Goal: Task Accomplishment & Management: Use online tool/utility

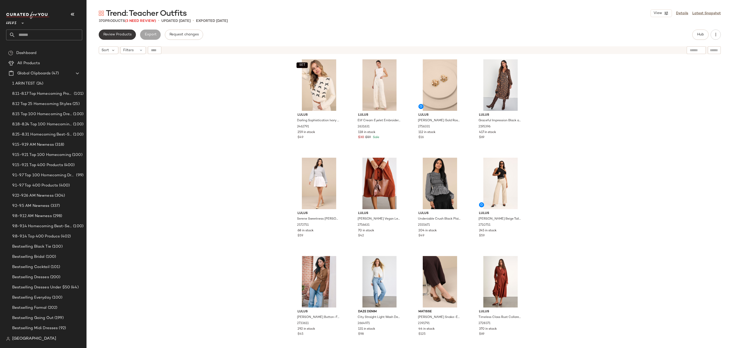
click at [116, 37] on button "Review Products" at bounding box center [117, 35] width 37 height 10
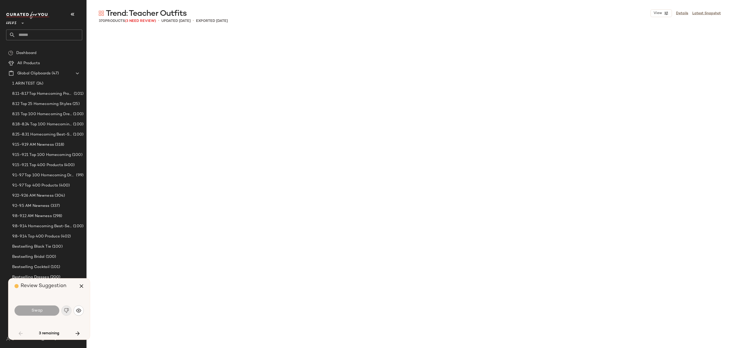
scroll to position [688, 0]
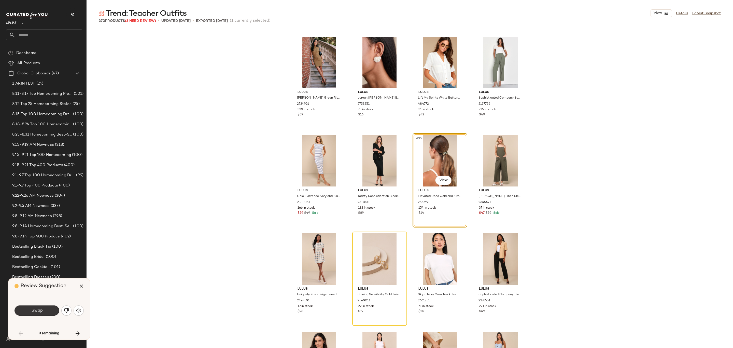
click at [27, 314] on button "Swap" at bounding box center [37, 310] width 45 height 10
click at [76, 310] on img "button" at bounding box center [78, 310] width 5 height 5
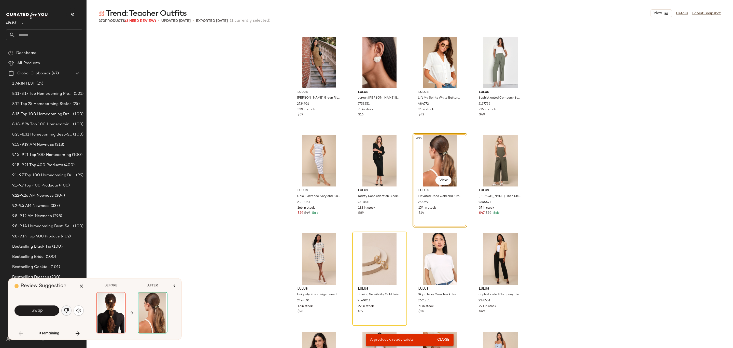
click at [67, 309] on img "button" at bounding box center [66, 310] width 5 height 5
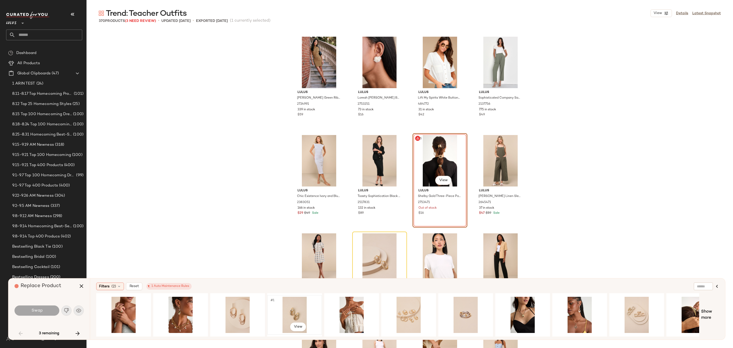
click at [291, 303] on div "#1 View" at bounding box center [294, 315] width 51 height 36
click at [25, 309] on button "Swap" at bounding box center [37, 310] width 45 height 10
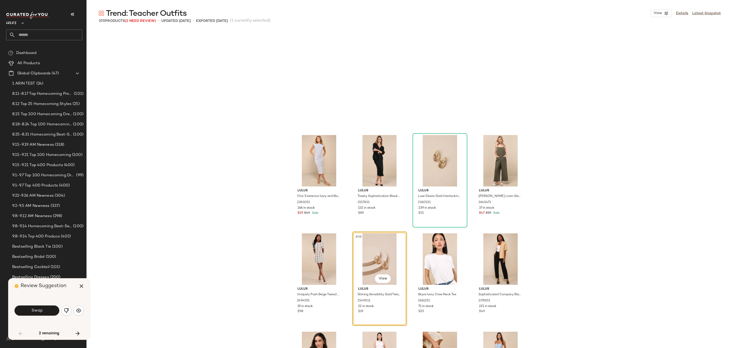
scroll to position [786, 0]
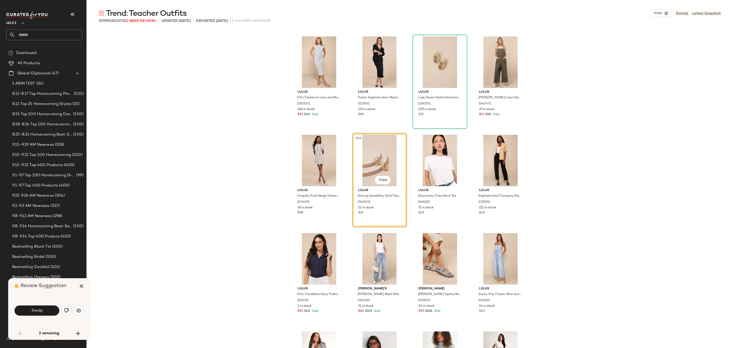
click at [25, 309] on button "Swap" at bounding box center [37, 310] width 45 height 10
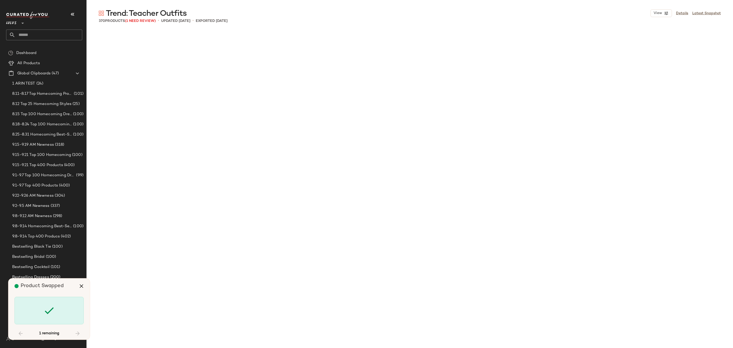
scroll to position [4227, 0]
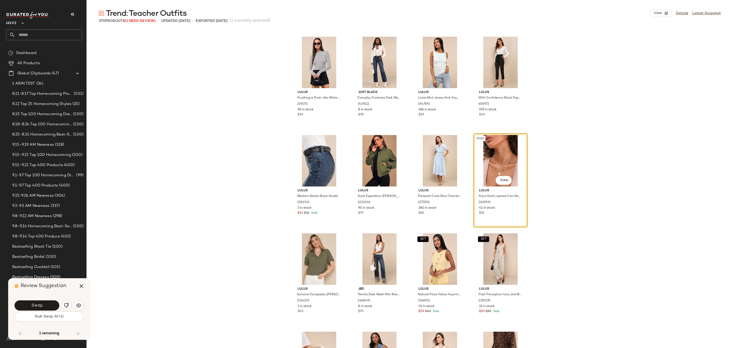
click at [25, 309] on button "Swap" at bounding box center [37, 305] width 45 height 10
click at [77, 307] on img "button" at bounding box center [78, 305] width 5 height 5
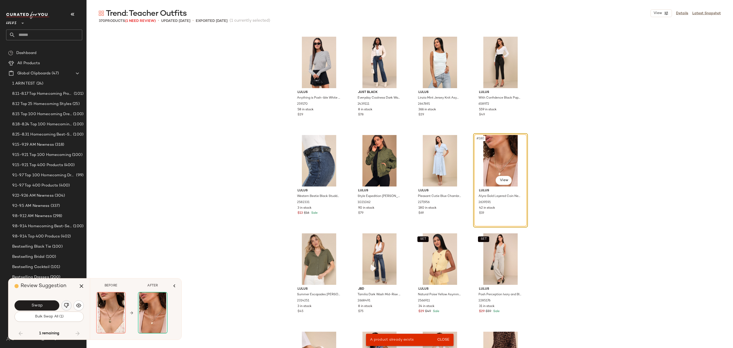
click at [64, 304] on img "button" at bounding box center [66, 305] width 5 height 5
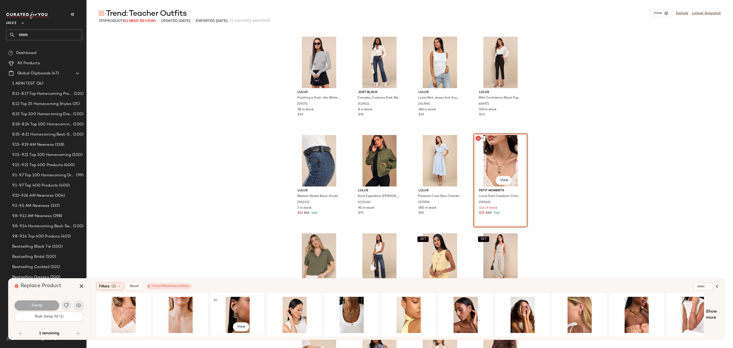
click at [235, 308] on div "#1 View" at bounding box center [237, 315] width 51 height 36
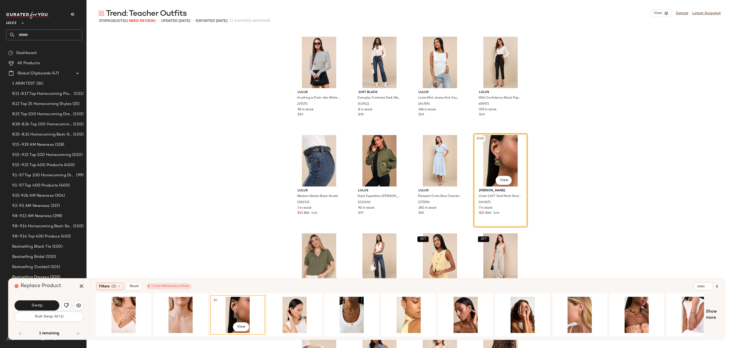
click at [31, 311] on div "Swap" at bounding box center [49, 305] width 69 height 12
click at [32, 308] on button "Swap" at bounding box center [37, 305] width 45 height 10
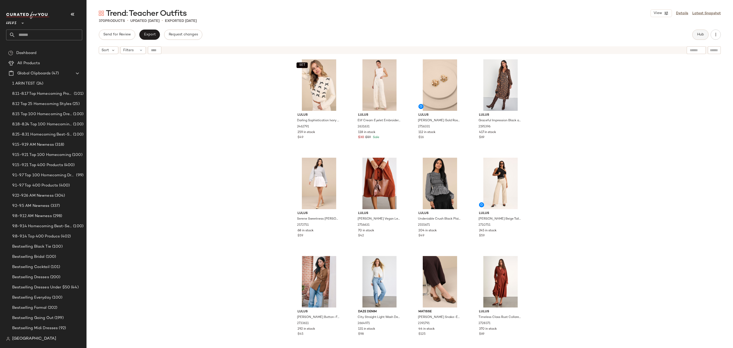
click at [695, 31] on button "Hub" at bounding box center [701, 35] width 16 height 10
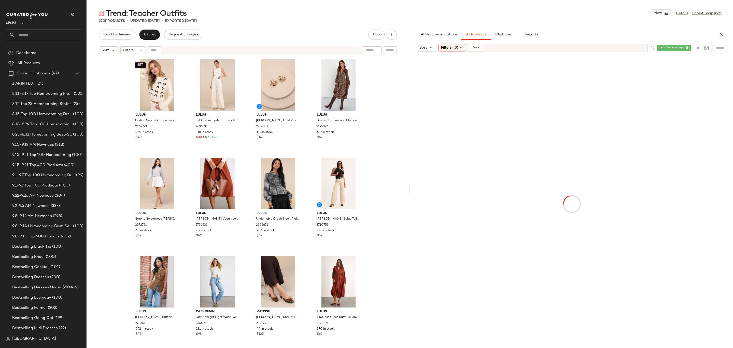
click at [563, 48] on div "Sort Filters (3) Reset" at bounding box center [530, 48] width 227 height 8
click at [697, 47] on icon at bounding box center [698, 48] width 4 height 4
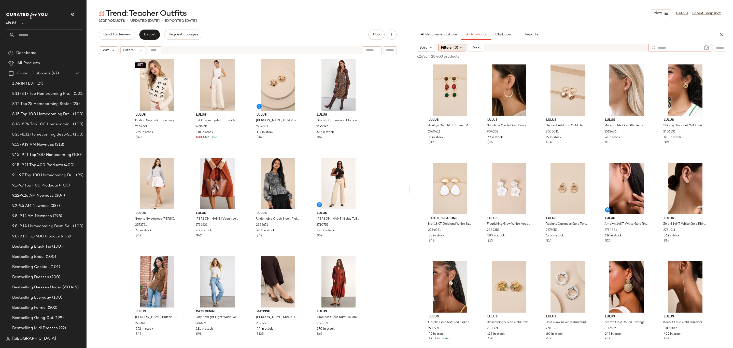
click at [449, 48] on span "Filters" at bounding box center [446, 47] width 10 height 5
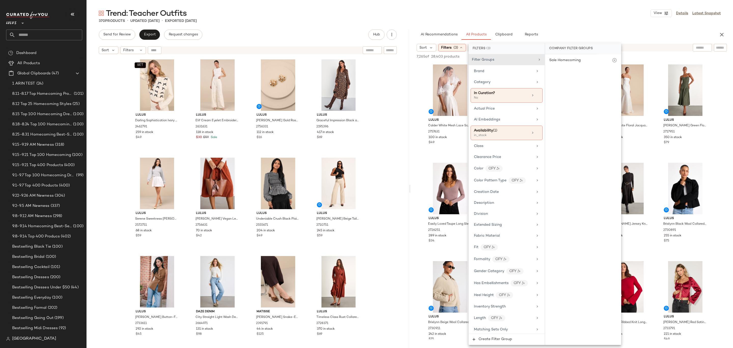
click at [565, 10] on div "Trend: Teacher Outfits View Details Latest Snapshot" at bounding box center [410, 13] width 647 height 10
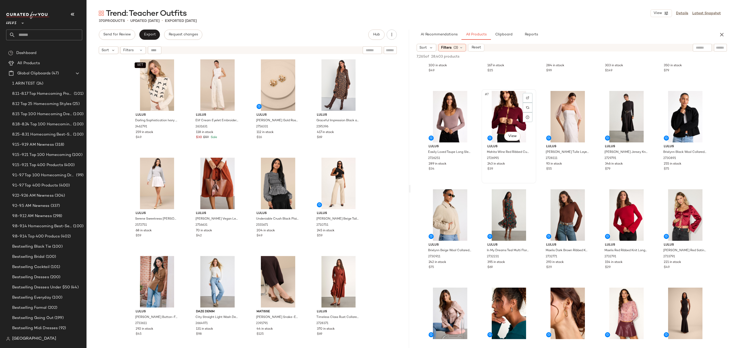
scroll to position [75, 0]
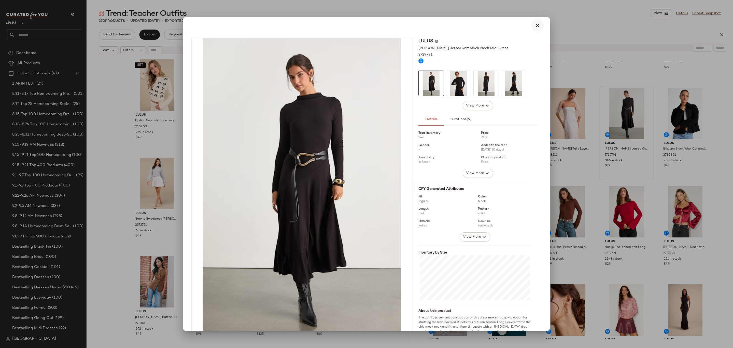
click at [538, 23] on button "button" at bounding box center [538, 25] width 12 height 12
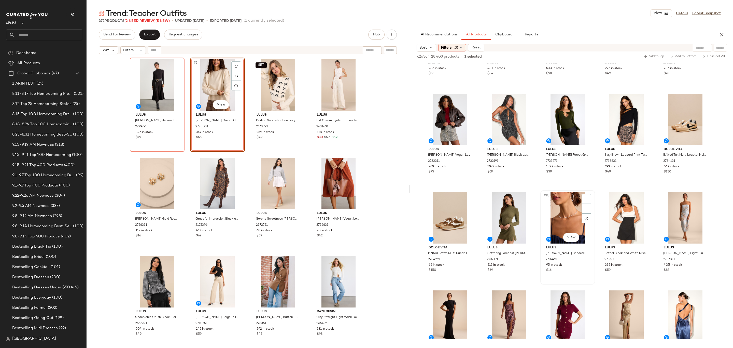
scroll to position [1756, 0]
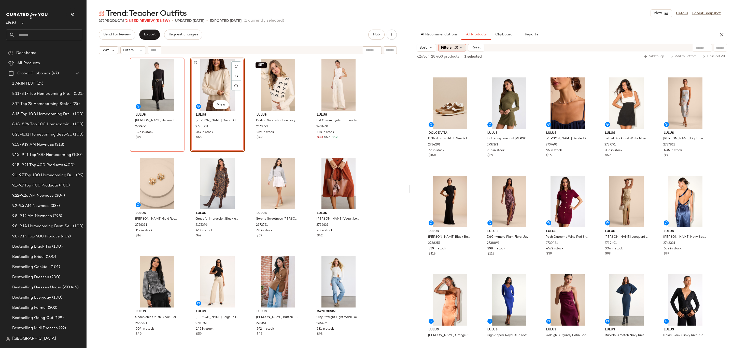
click at [446, 45] on span "Filters" at bounding box center [446, 47] width 10 height 5
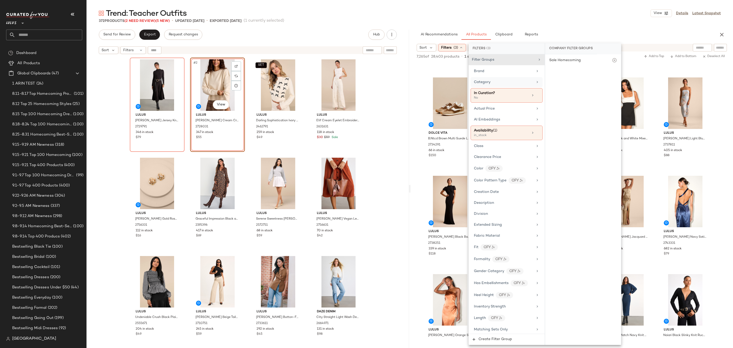
click at [508, 85] on div "Category" at bounding box center [503, 81] width 59 height 5
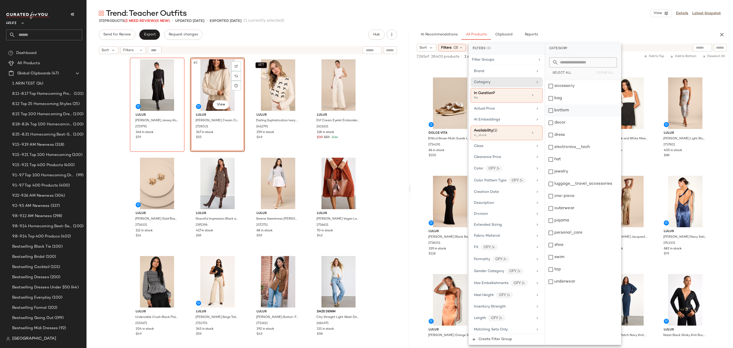
click at [566, 111] on div "bottom" at bounding box center [583, 110] width 76 height 12
click at [555, 23] on div "372 Products (2 Need Review) (5 New) • updated Sep 25th • Exported Sep 23rd (1 …" at bounding box center [410, 20] width 647 height 5
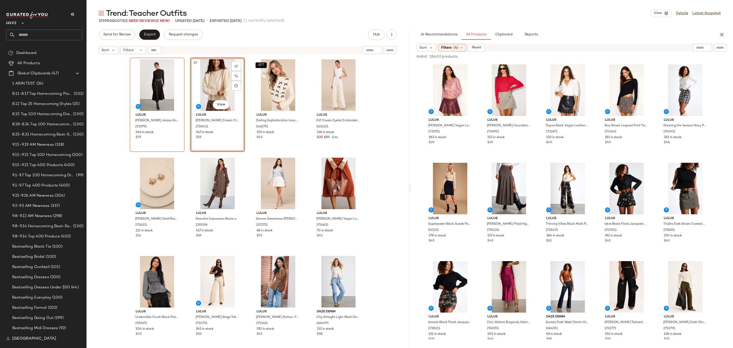
click at [567, 48] on div "Sort Filters (4) Reset" at bounding box center [539, 48] width 244 height 8
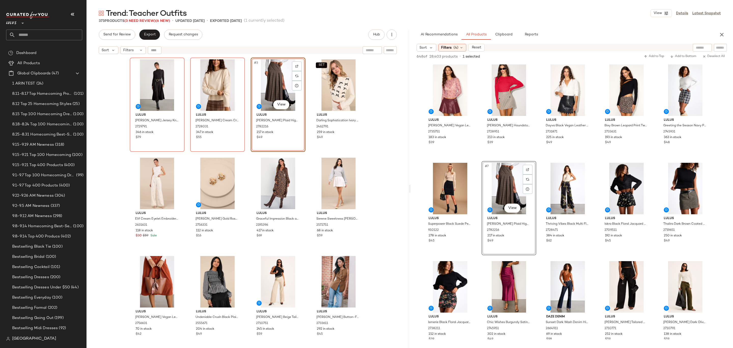
click at [340, 40] on div "Send for Review Export Request changes Hub Sort Filters Lulus Corinne Black Jer…" at bounding box center [248, 189] width 323 height 318
click at [307, 71] on div "Lulus Corinne Black Jersey Knit Mock Neck Midi Dress 2729791 346 in stock $79 L…" at bounding box center [248, 209] width 236 height 303
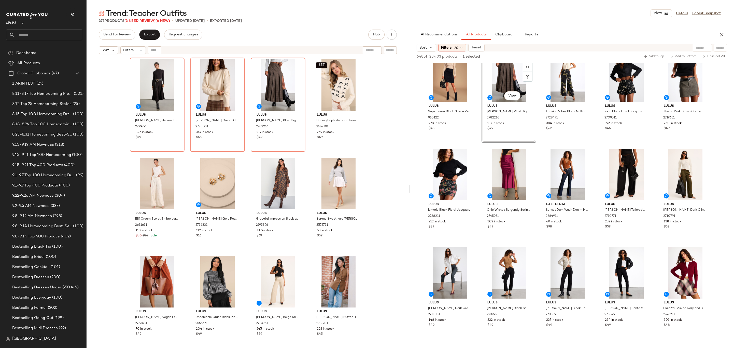
scroll to position [114, 0]
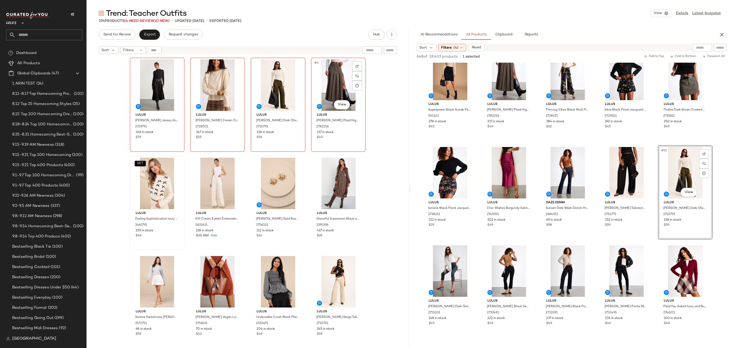
click at [318, 87] on div "#4 View" at bounding box center [338, 84] width 51 height 51
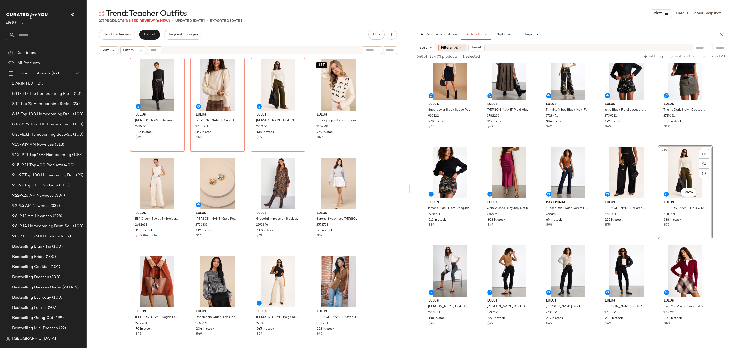
click at [455, 46] on span "(4)" at bounding box center [456, 47] width 5 height 5
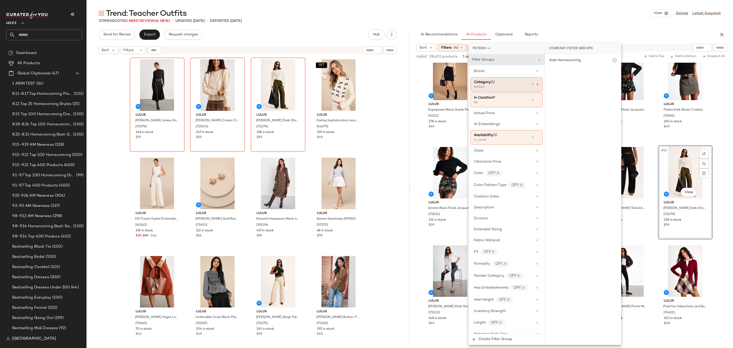
click at [536, 86] on icon at bounding box center [538, 85] width 4 height 4
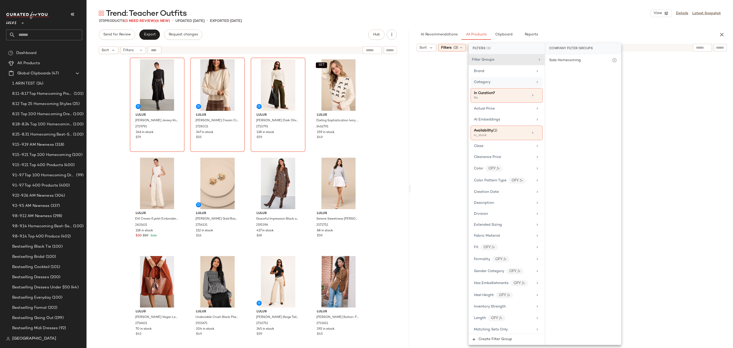
click at [580, 24] on div "Trend: Teacher Outfits View Details Latest Snapshot 373 Products (3 Need Review…" at bounding box center [410, 178] width 647 height 340
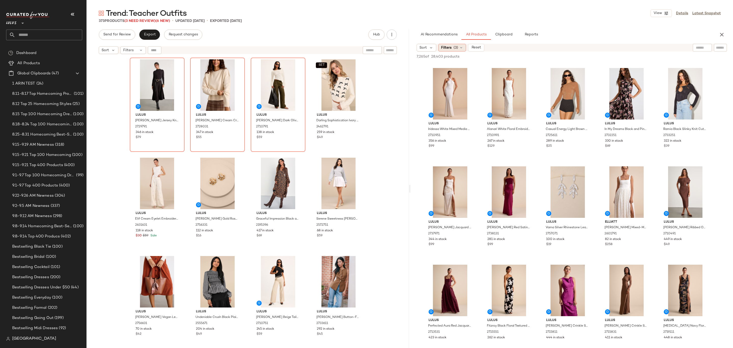
scroll to position [741, 0]
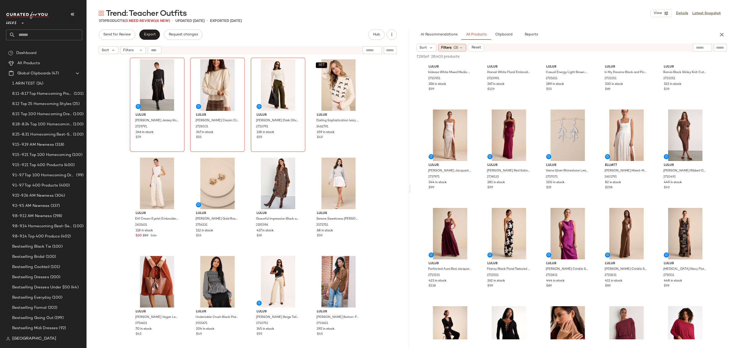
click at [452, 49] on span "Filters" at bounding box center [446, 47] width 10 height 5
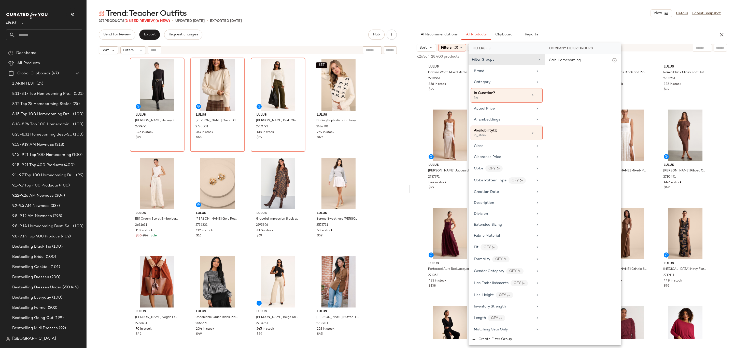
click at [598, 18] on div "Trend: Teacher Outfits View Details Latest Snapshot" at bounding box center [410, 13] width 647 height 10
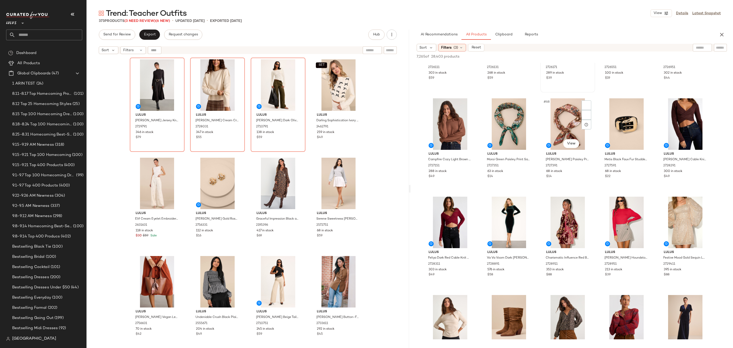
scroll to position [1369, 0]
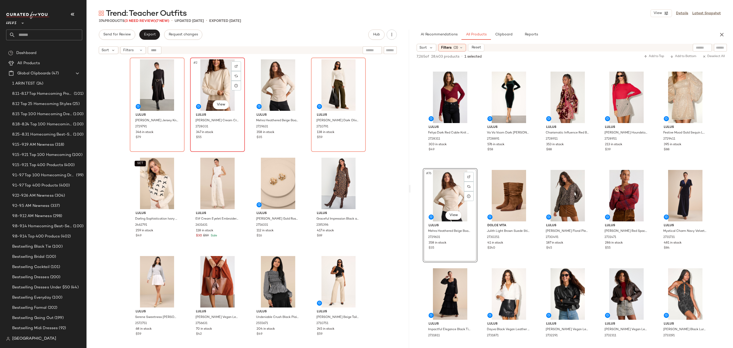
click at [213, 82] on div "#2 View" at bounding box center [217, 84] width 51 height 51
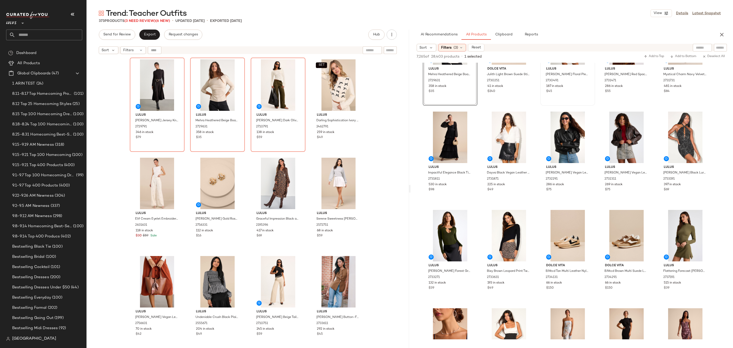
scroll to position [1535, 0]
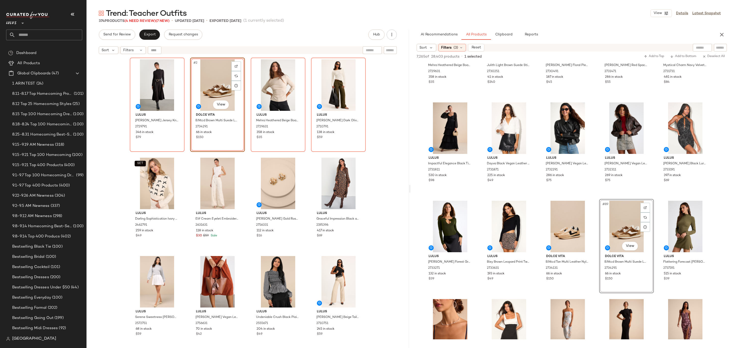
click at [246, 105] on div "Lulus Corinne Black Jersey Knit Mock Neck Midi Dress 2729791 346 in stock $79 #…" at bounding box center [248, 209] width 236 height 303
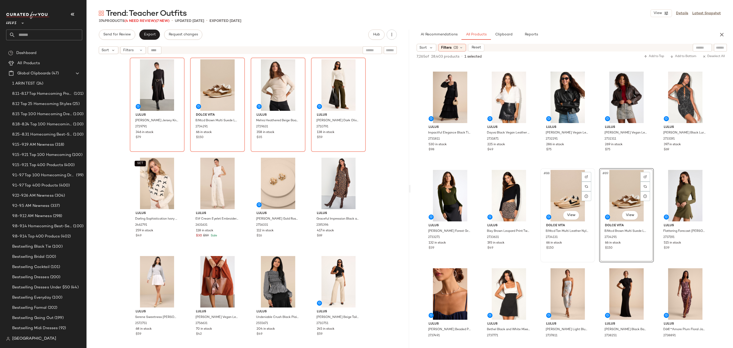
scroll to position [1641, 0]
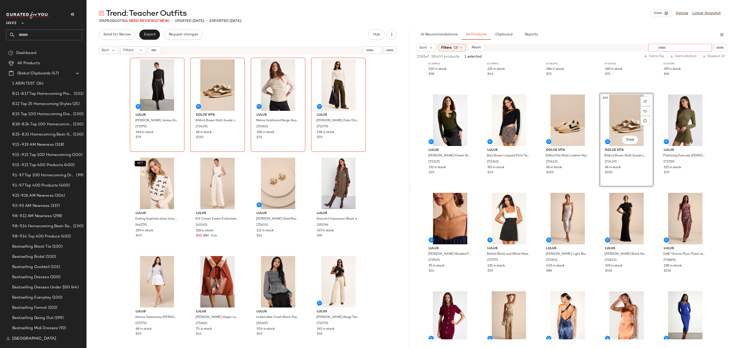
click at [694, 44] on div at bounding box center [681, 48] width 64 height 8
type input "**********"
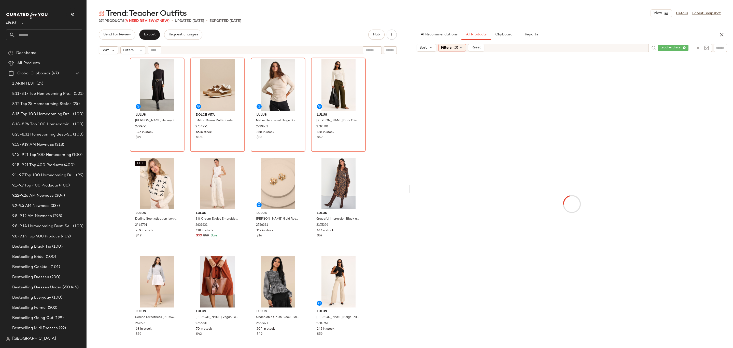
click at [559, 45] on div "Sort Filters (3) Reset" at bounding box center [531, 48] width 228 height 8
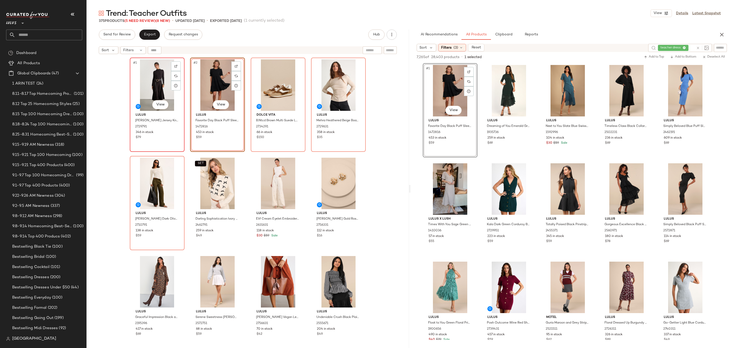
click at [147, 88] on div "#1 View" at bounding box center [157, 84] width 51 height 51
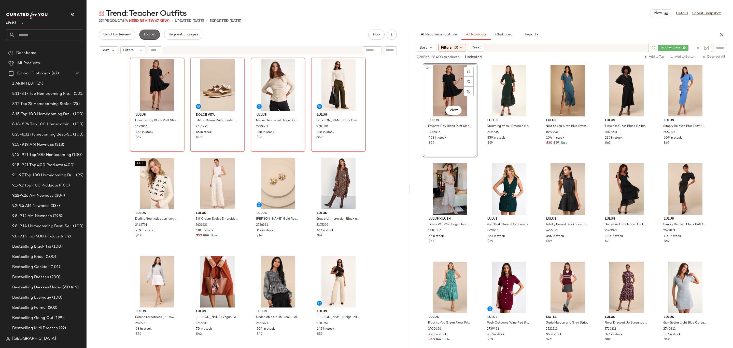
click at [151, 31] on button "Export" at bounding box center [149, 35] width 21 height 10
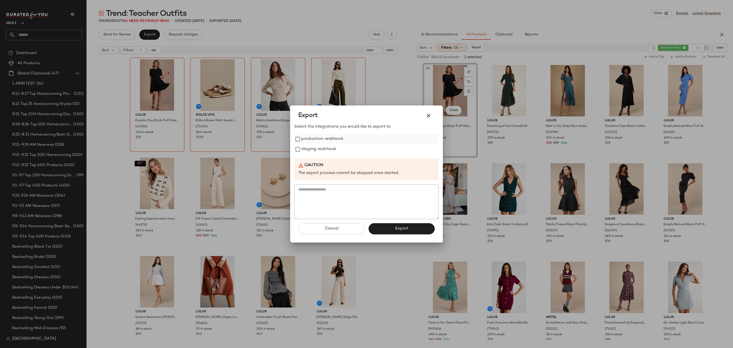
drag, startPoint x: 322, startPoint y: 135, endPoint x: 322, endPoint y: 139, distance: 3.6
click at [322, 136] on label "production-webhook" at bounding box center [323, 139] width 42 height 10
click at [325, 148] on label "staging-webhook" at bounding box center [319, 149] width 35 height 10
click at [405, 226] on button "Export" at bounding box center [402, 228] width 66 height 11
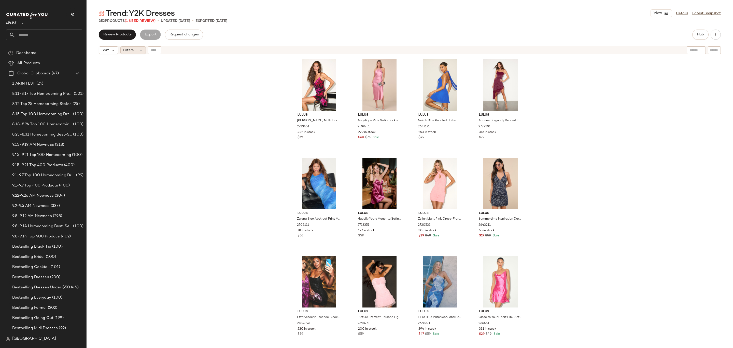
click at [136, 51] on div "Filters" at bounding box center [132, 50] width 25 height 8
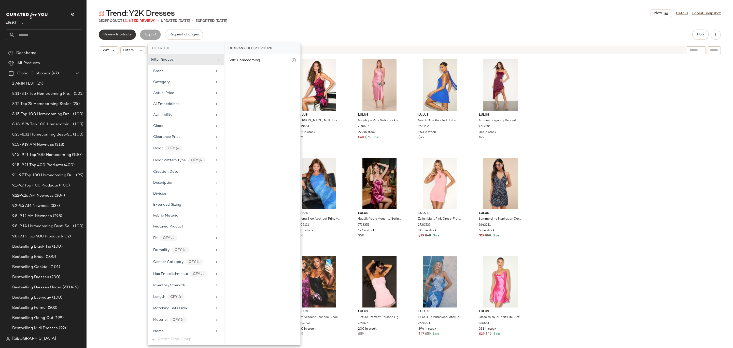
click at [130, 36] on span "Review Products" at bounding box center [117, 35] width 29 height 4
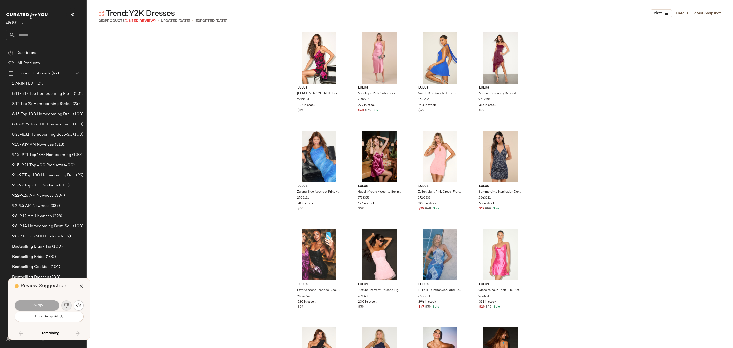
scroll to position [2556, 0]
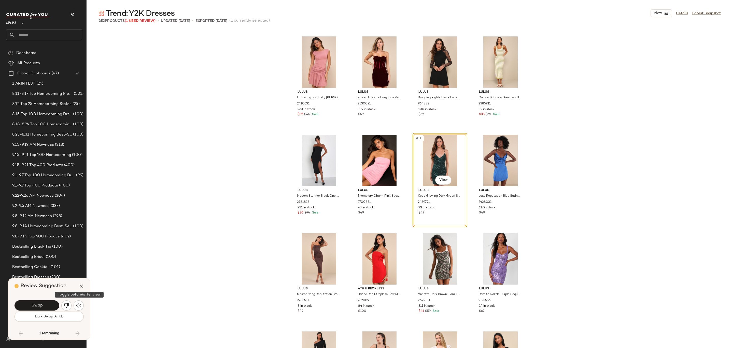
click at [76, 310] on div "Swap" at bounding box center [49, 305] width 69 height 12
click at [76, 308] on button "button" at bounding box center [79, 305] width 10 height 10
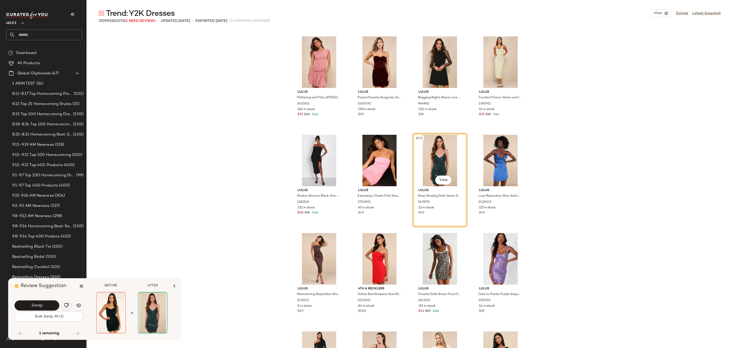
click at [68, 307] on img "button" at bounding box center [66, 305] width 5 height 5
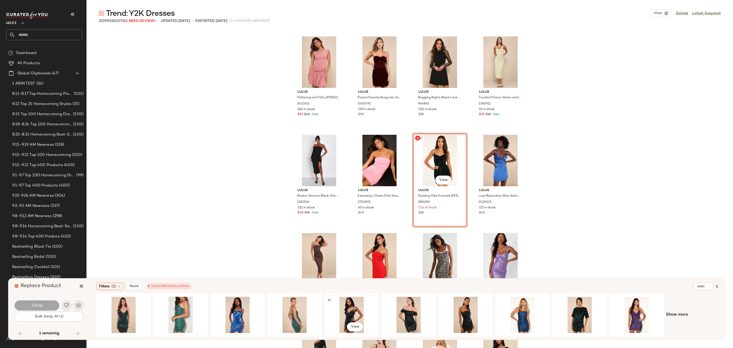
drag, startPoint x: 356, startPoint y: 311, endPoint x: 349, endPoint y: 311, distance: 6.9
click at [355, 311] on div "#1 View" at bounding box center [351, 315] width 51 height 36
click at [50, 303] on button "Swap" at bounding box center [37, 305] width 45 height 10
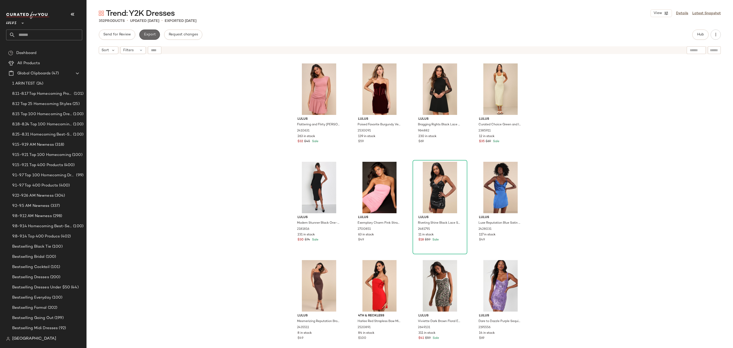
click at [154, 37] on button "Export" at bounding box center [149, 35] width 21 height 10
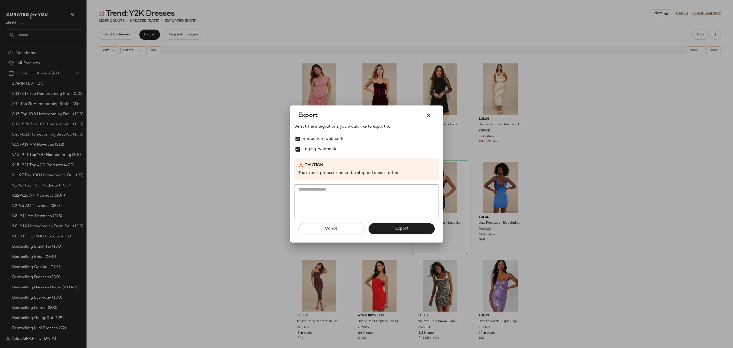
click at [380, 234] on div "Cancel Export" at bounding box center [366, 230] width 145 height 23
click at [379, 231] on button "Export" at bounding box center [402, 228] width 66 height 11
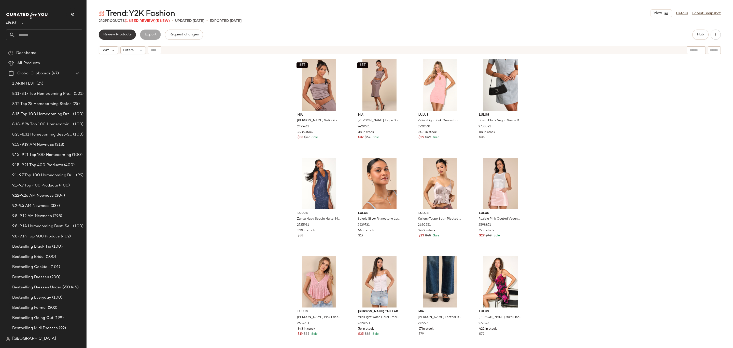
click at [118, 37] on button "Review Products" at bounding box center [117, 35] width 37 height 10
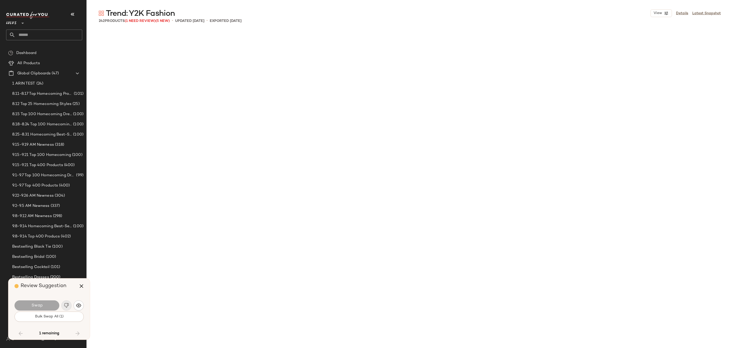
scroll to position [2851, 0]
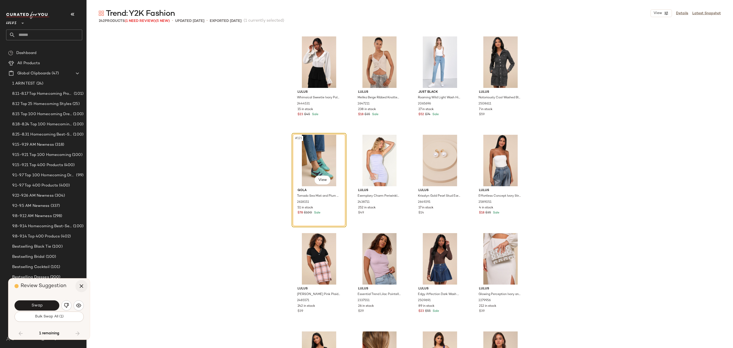
click at [81, 292] on button "button" at bounding box center [81, 286] width 12 height 12
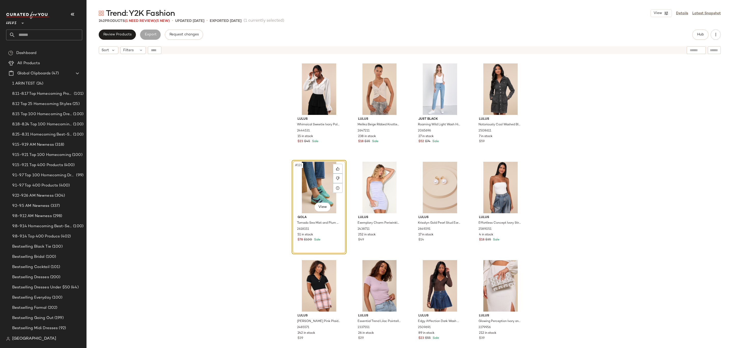
click at [329, 186] on div "#121 View" at bounding box center [319, 187] width 51 height 51
click at [699, 37] on button "Hub" at bounding box center [701, 35] width 16 height 10
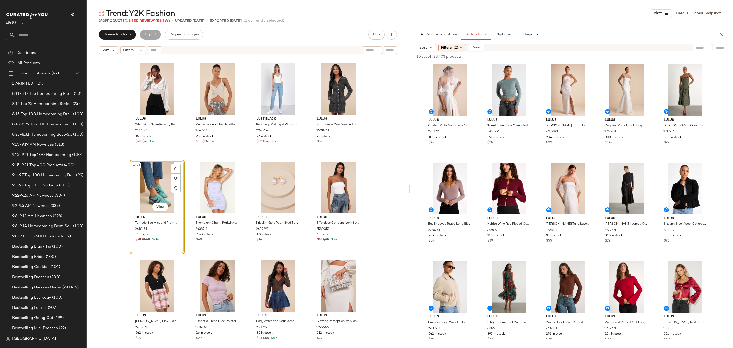
click at [696, 47] on input "text" at bounding box center [702, 47] width 13 height 5
type input "***"
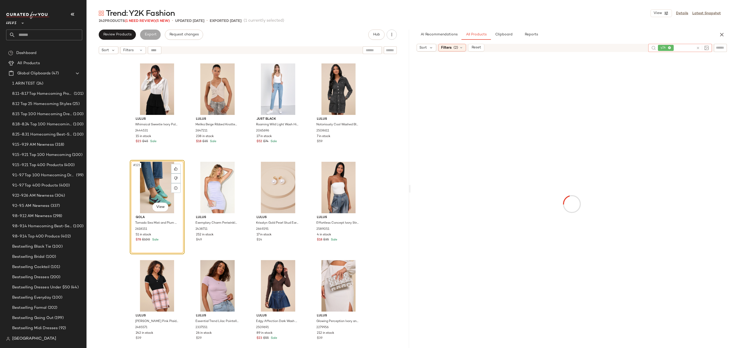
click at [593, 53] on div at bounding box center [572, 204] width 321 height 302
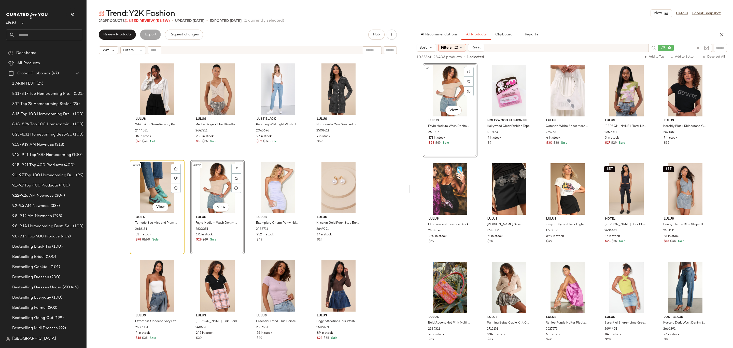
click at [159, 194] on div "#121 View" at bounding box center [157, 187] width 51 height 51
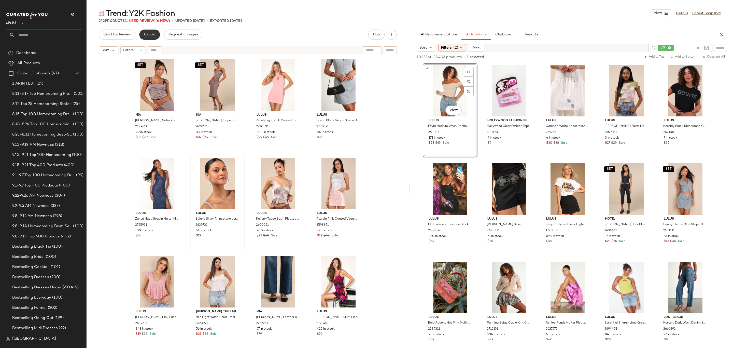
click at [152, 34] on span "Export" at bounding box center [150, 35] width 12 height 4
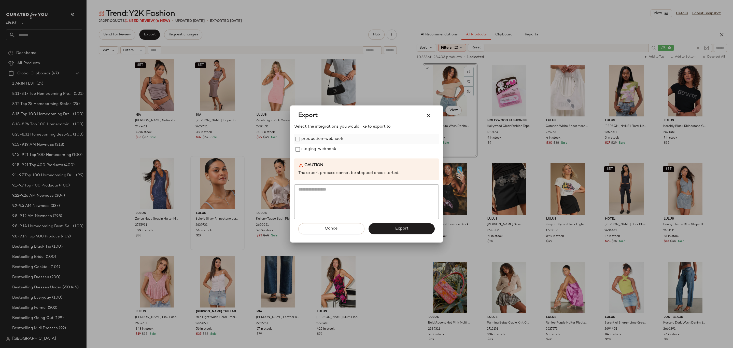
click at [327, 141] on label "production-webhook" at bounding box center [323, 139] width 42 height 10
click at [316, 151] on label "staging-webhook" at bounding box center [319, 149] width 35 height 10
click at [381, 96] on div at bounding box center [366, 174] width 733 height 348
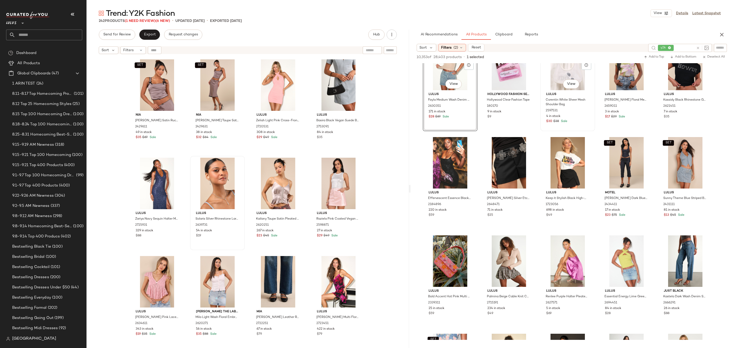
scroll to position [37, 0]
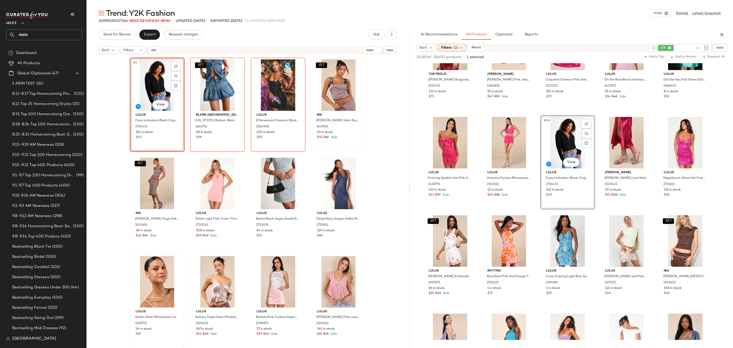
scroll to position [837, 0]
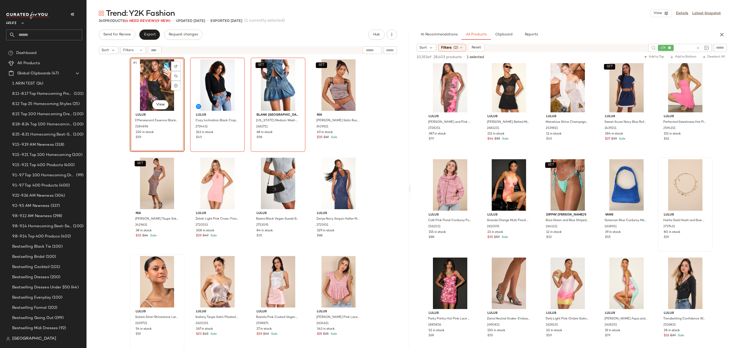
scroll to position [2497, 0]
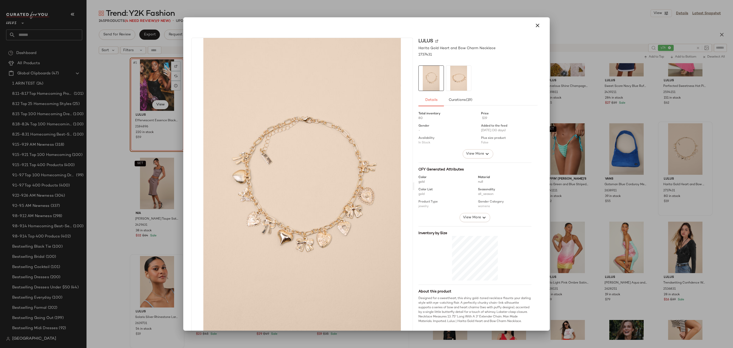
click at [522, 21] on div at bounding box center [366, 25] width 354 height 12
click at [680, 148] on div at bounding box center [366, 174] width 733 height 348
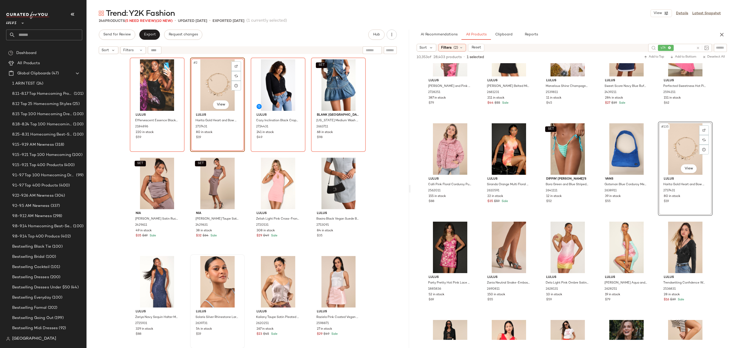
click at [243, 160] on div "Lulus Effervescent Essence Black Sequin Sleeveless Bodycon Mini Dress 2184896 2…" at bounding box center [248, 209] width 236 height 303
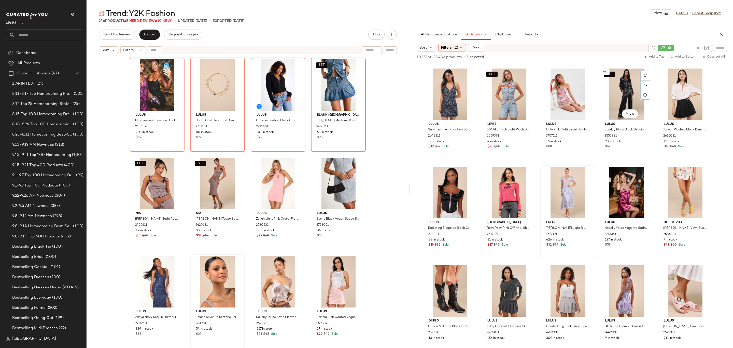
scroll to position [1280, 0]
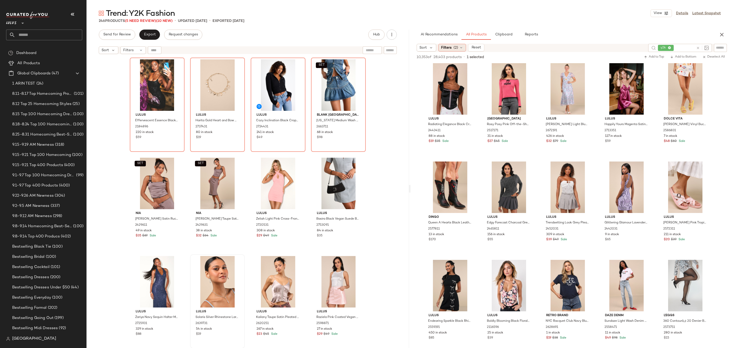
click at [449, 45] on span "Filters" at bounding box center [446, 47] width 10 height 5
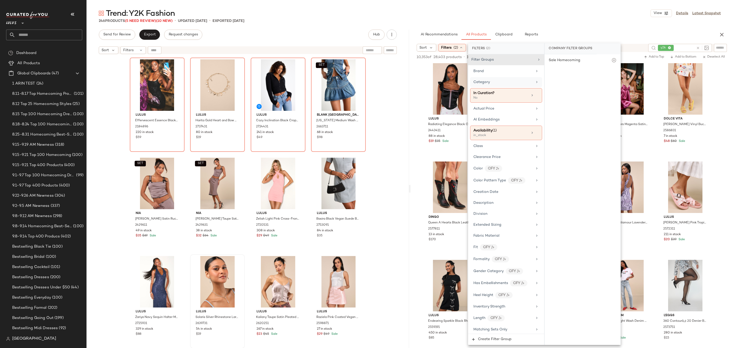
click at [523, 84] on div "Category" at bounding box center [503, 81] width 59 height 5
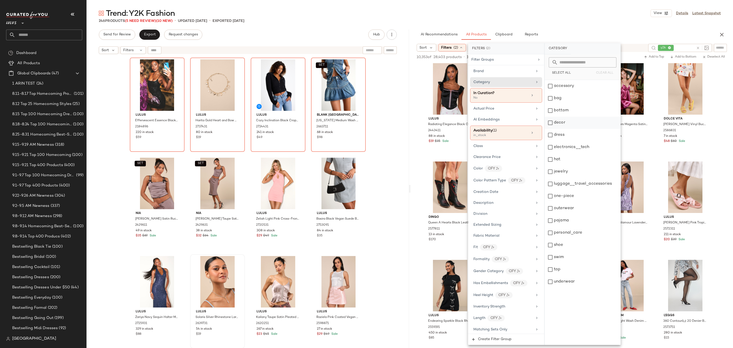
click at [558, 122] on div "decor" at bounding box center [583, 123] width 76 height 12
click at [558, 131] on div "dress" at bounding box center [583, 135] width 76 height 12
drag, startPoint x: 556, startPoint y: 120, endPoint x: 562, endPoint y: 103, distance: 18.0
click at [555, 120] on div "decor" at bounding box center [583, 123] width 76 height 12
click at [585, 35] on div "AI Recommendations All Products Clipboard Reports" at bounding box center [564, 35] width 294 height 10
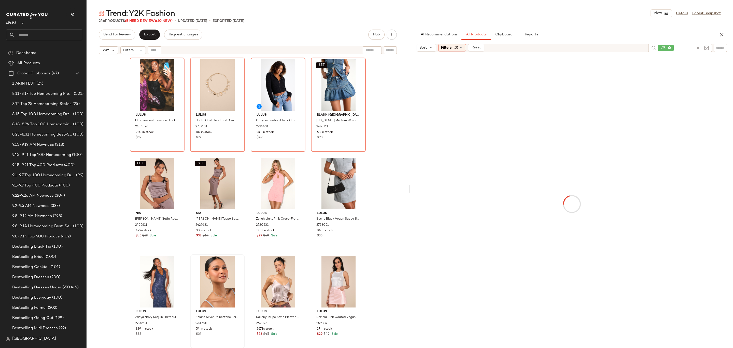
click at [573, 47] on div "Sort Filters (3) Reset" at bounding box center [531, 48] width 228 height 8
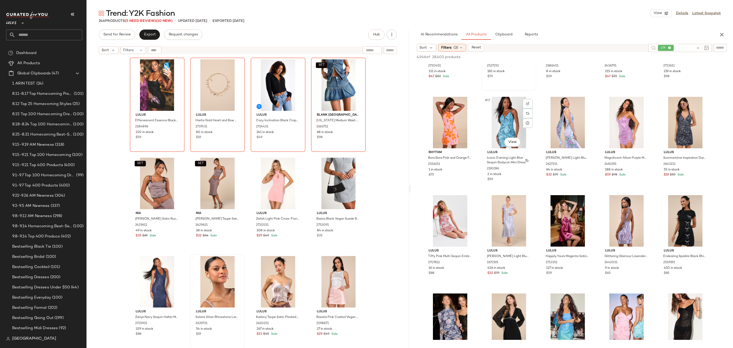
scroll to position [297, 0]
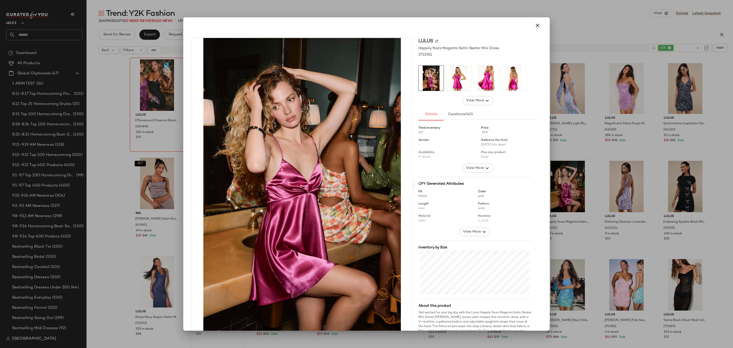
click at [457, 80] on img at bounding box center [458, 78] width 25 height 25
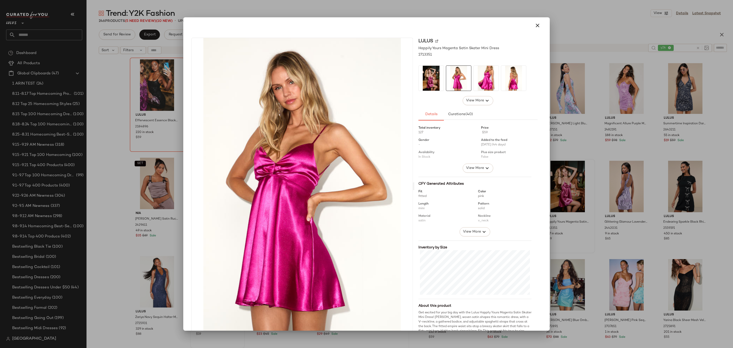
click at [490, 80] on img at bounding box center [486, 78] width 25 height 25
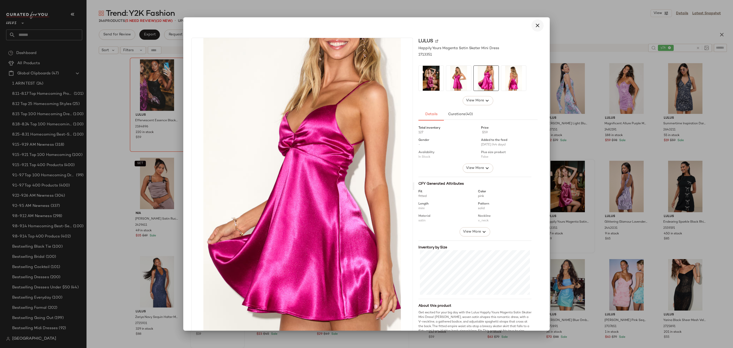
click at [534, 22] on button "button" at bounding box center [538, 25] width 12 height 12
click at [534, 22] on div at bounding box center [366, 174] width 733 height 348
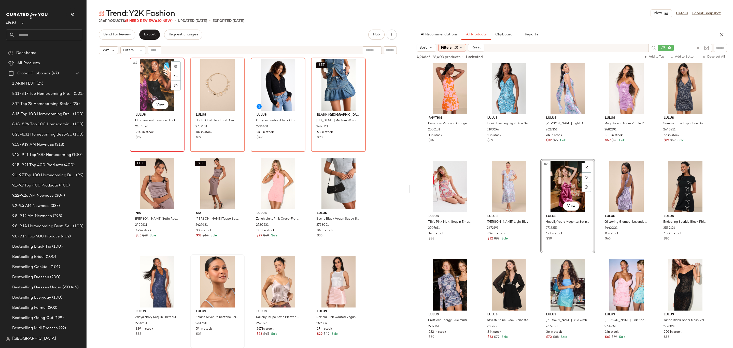
click at [159, 91] on div "#1 View" at bounding box center [157, 84] width 51 height 51
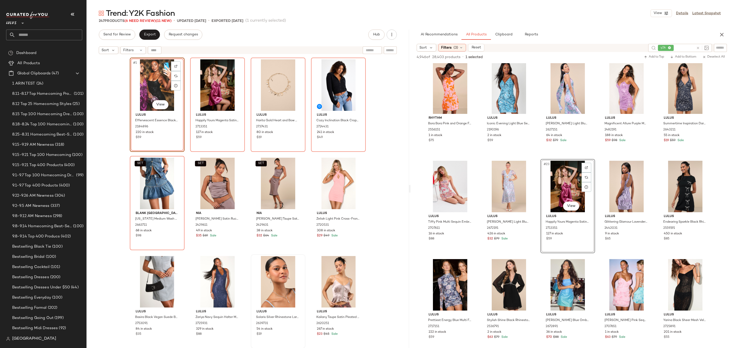
click at [159, 91] on div "#1 View" at bounding box center [157, 84] width 51 height 51
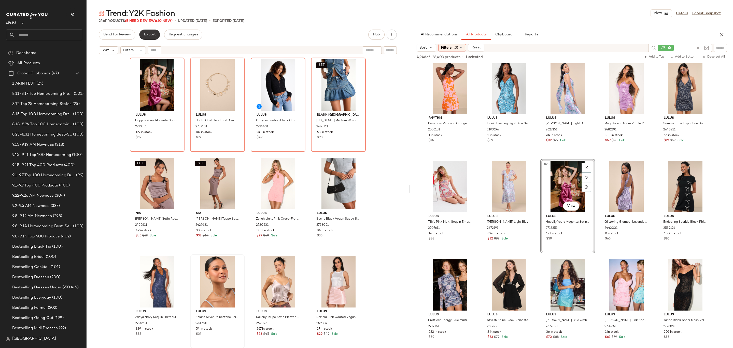
click at [140, 37] on button "Export" at bounding box center [149, 35] width 21 height 10
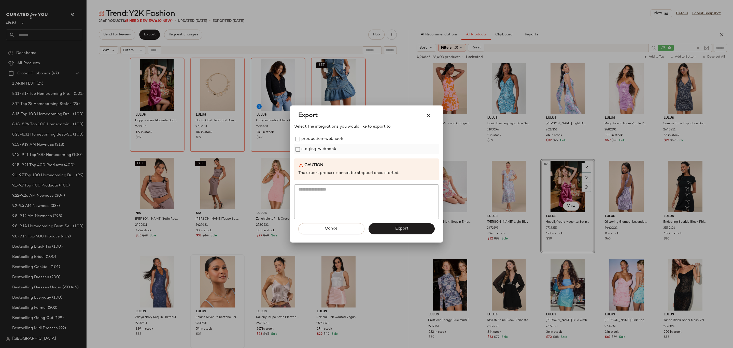
click at [308, 149] on label "staging-webhook" at bounding box center [319, 149] width 35 height 10
click at [304, 141] on label "production-webhook" at bounding box center [323, 139] width 42 height 10
click at [392, 228] on button "Export" at bounding box center [402, 228] width 66 height 11
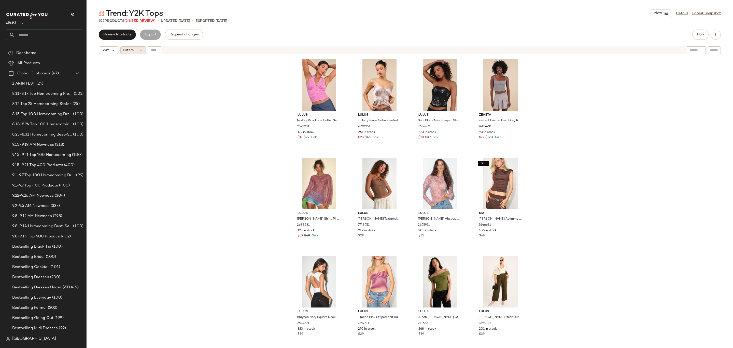
click at [127, 51] on span "Filters" at bounding box center [128, 50] width 10 height 5
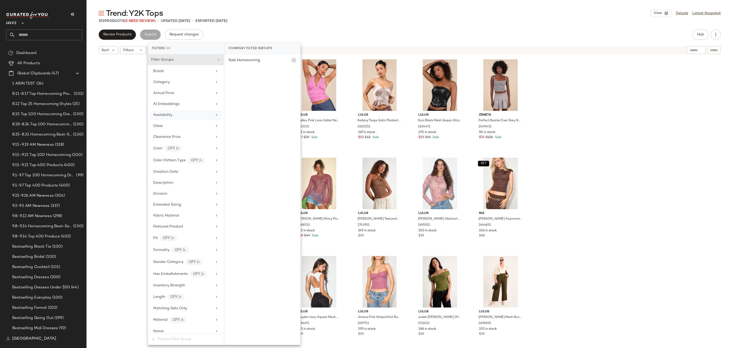
click at [187, 115] on div "Availability" at bounding box center [182, 114] width 59 height 5
click at [239, 96] on div "out_of_stock" at bounding box center [263, 98] width 76 height 12
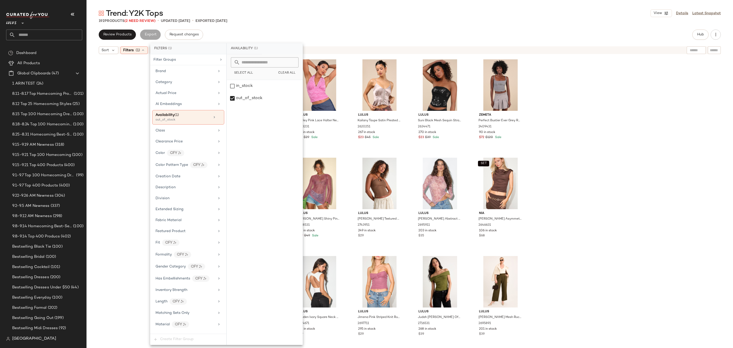
click at [311, 45] on div "Sort Filters (1) Reset" at bounding box center [410, 50] width 647 height 13
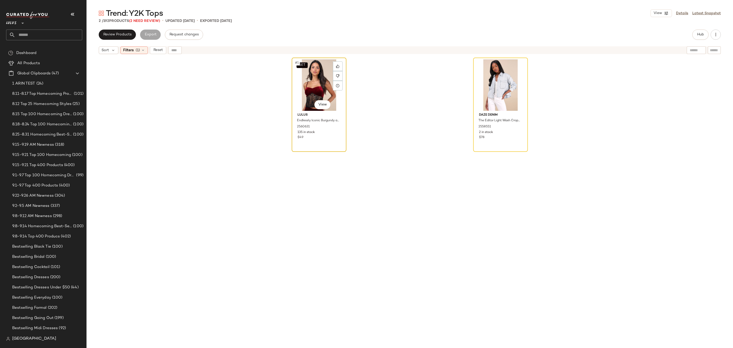
click at [309, 89] on div "SET #1 View" at bounding box center [319, 84] width 51 height 51
click at [500, 77] on div "#2 View" at bounding box center [500, 84] width 51 height 51
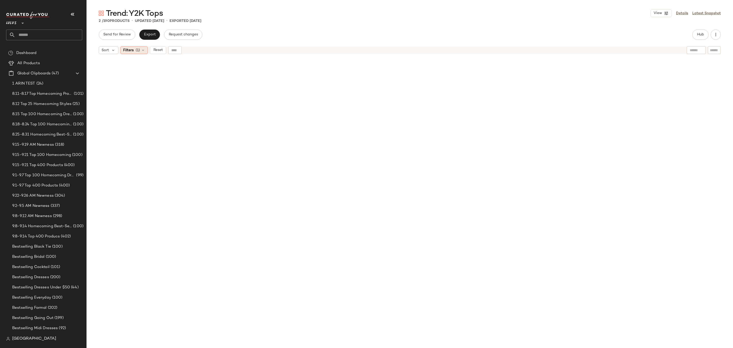
click at [142, 51] on icon at bounding box center [143, 50] width 4 height 4
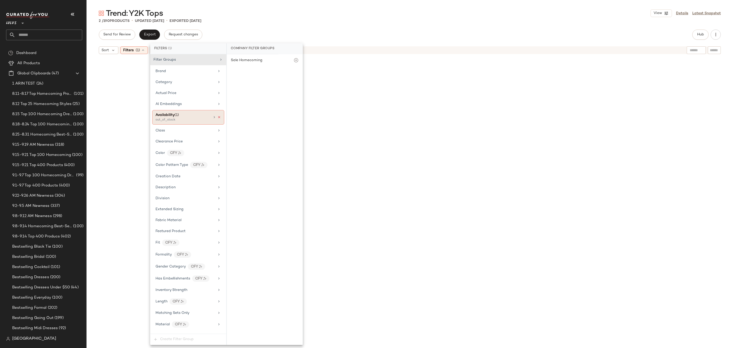
click at [217, 119] on icon at bounding box center [219, 117] width 4 height 4
click at [330, 39] on div "Send for Review Export Request changes Hub" at bounding box center [410, 35] width 622 height 10
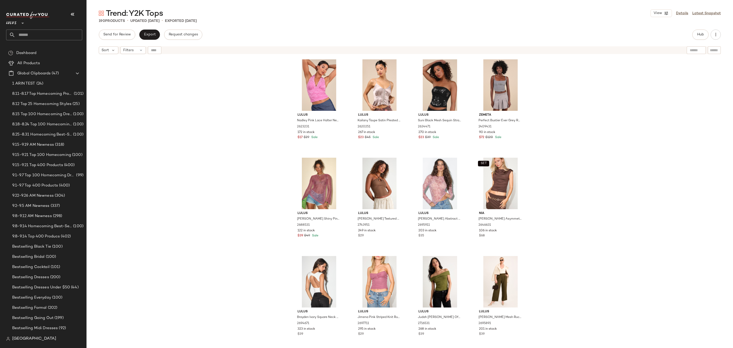
click at [548, 51] on div "Sort Filters" at bounding box center [377, 50] width 556 height 8
click at [702, 34] on span "Hub" at bounding box center [700, 35] width 7 height 4
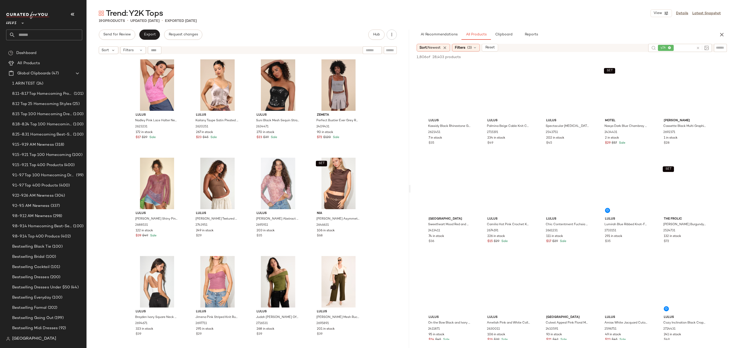
click at [625, 41] on div "AI Recommendations All Products Clipboard Reports Sort: Newest Filters (3) Rese…" at bounding box center [572, 189] width 323 height 318
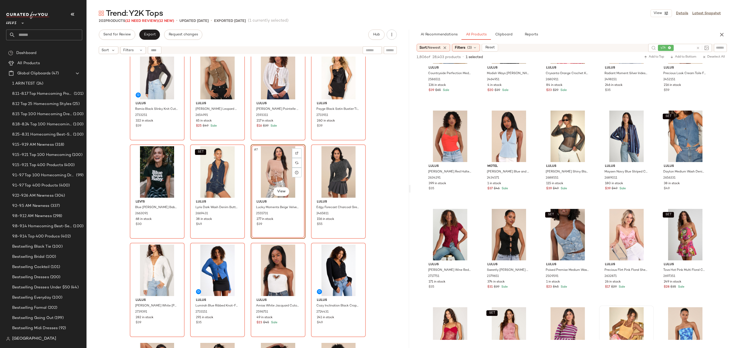
scroll to position [2491, 0]
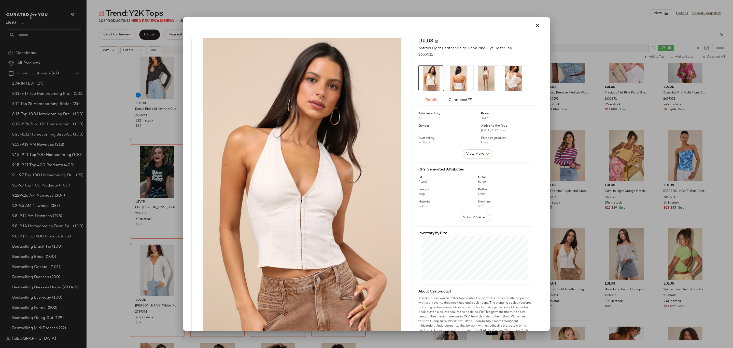
click at [596, 113] on div at bounding box center [366, 174] width 733 height 348
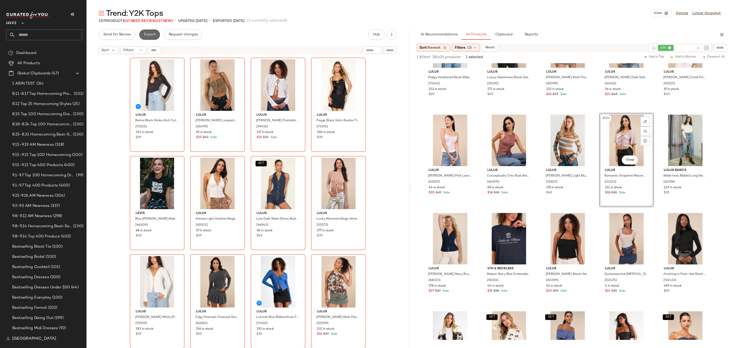
click at [141, 35] on button "Export" at bounding box center [149, 35] width 21 height 10
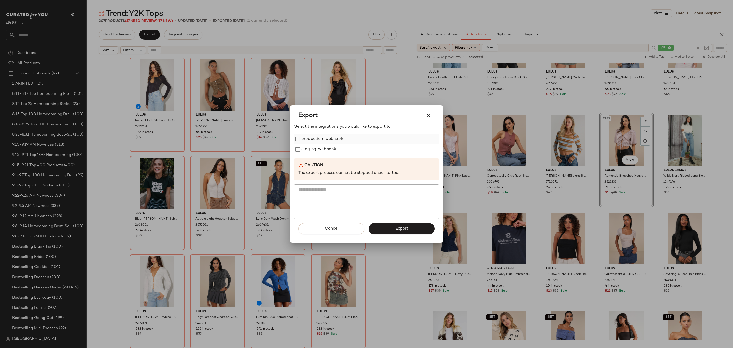
click at [303, 139] on label "production-webhook" at bounding box center [323, 139] width 42 height 10
click at [410, 229] on button "Export" at bounding box center [402, 228] width 66 height 11
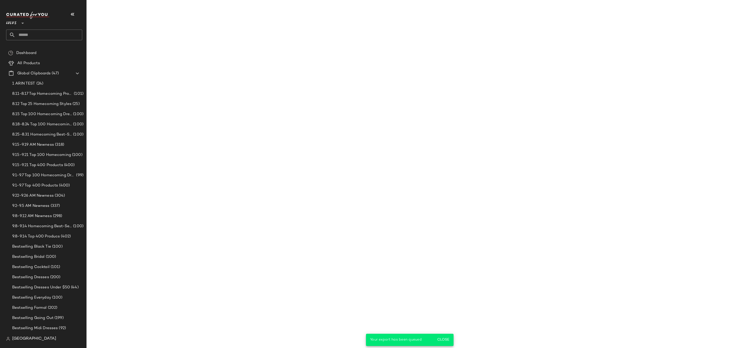
scroll to position [3588, 0]
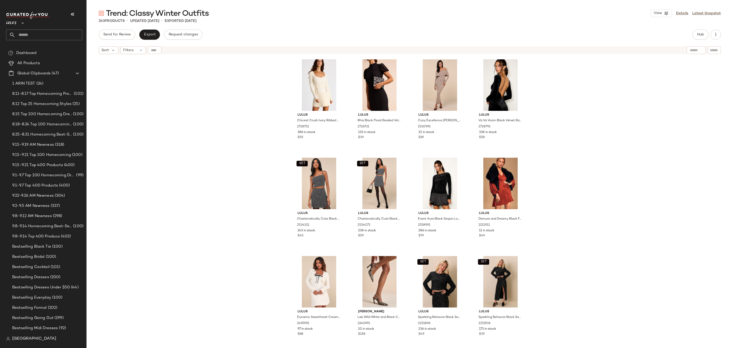
click at [407, 26] on div "Trend: Classy Winter Outfits View Details Latest Snapshot 243 Products • update…" at bounding box center [410, 178] width 647 height 340
click at [696, 34] on button "Hub" at bounding box center [701, 35] width 16 height 10
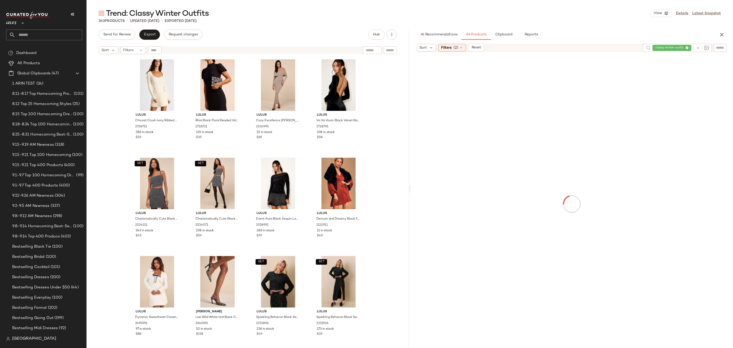
click at [696, 49] on icon at bounding box center [698, 48] width 4 height 4
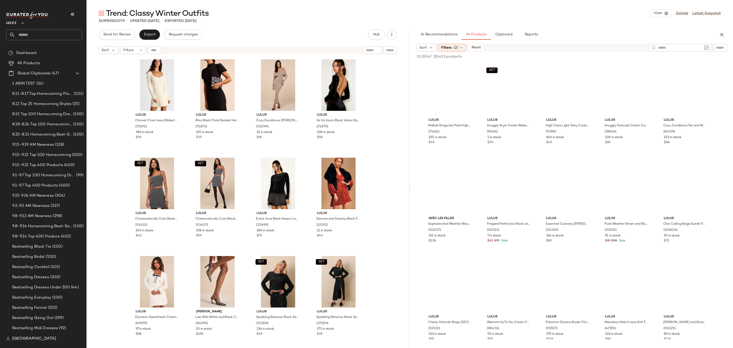
click at [552, 48] on div "Sort Filters (2) Reset" at bounding box center [531, 48] width 228 height 8
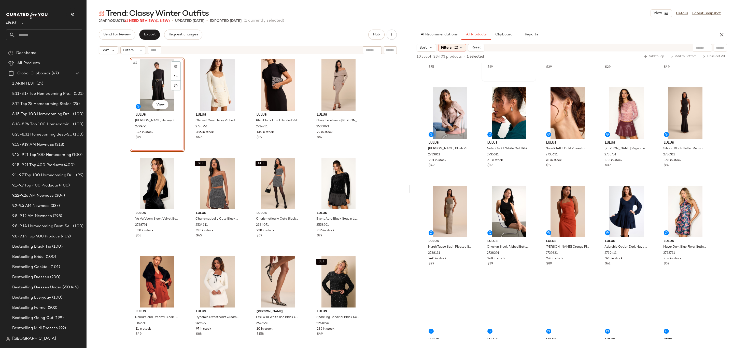
scroll to position [280, 0]
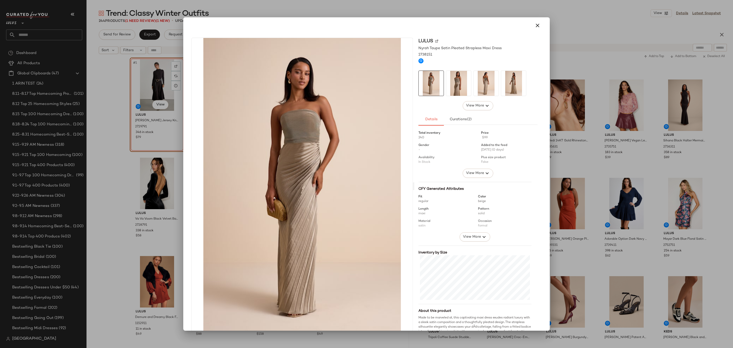
click at [451, 85] on img at bounding box center [458, 83] width 25 height 25
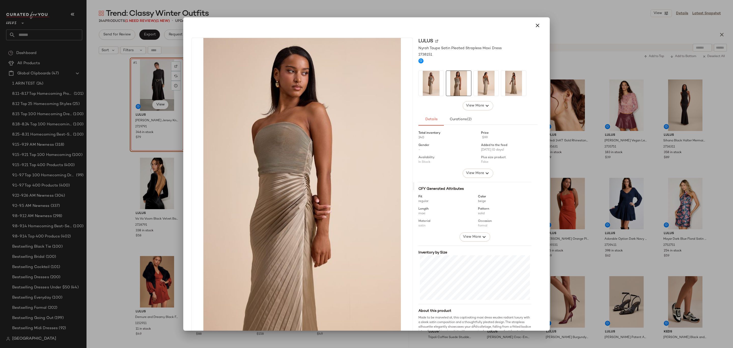
click at [474, 82] on img at bounding box center [486, 83] width 25 height 25
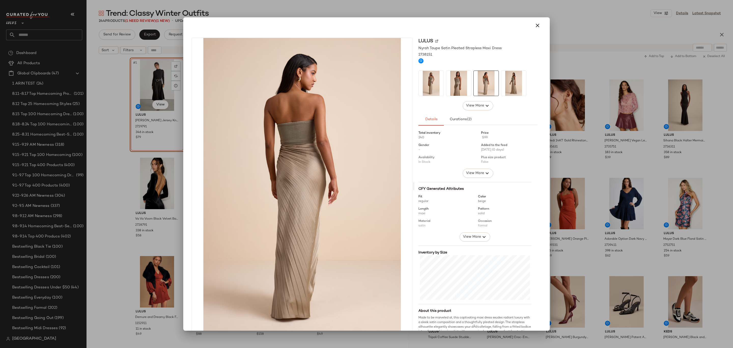
drag, startPoint x: 507, startPoint y: 83, endPoint x: 507, endPoint y: 71, distance: 12.0
click at [507, 83] on img at bounding box center [513, 83] width 25 height 25
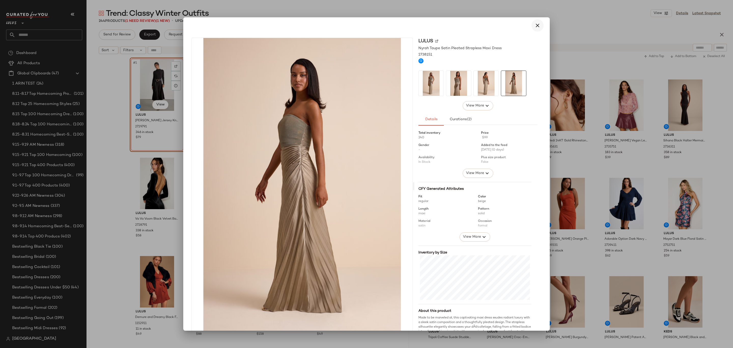
click at [532, 25] on button "button" at bounding box center [538, 25] width 12 height 12
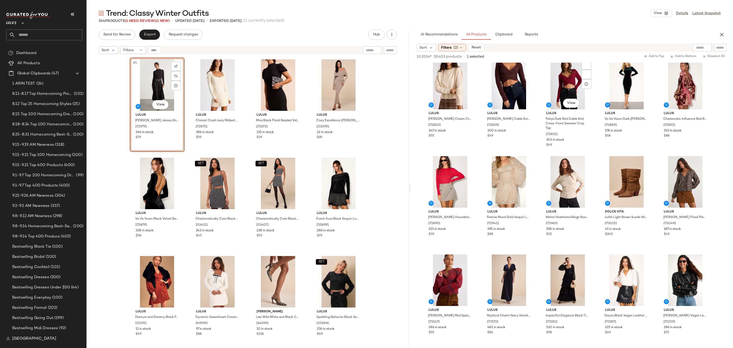
scroll to position [1389, 0]
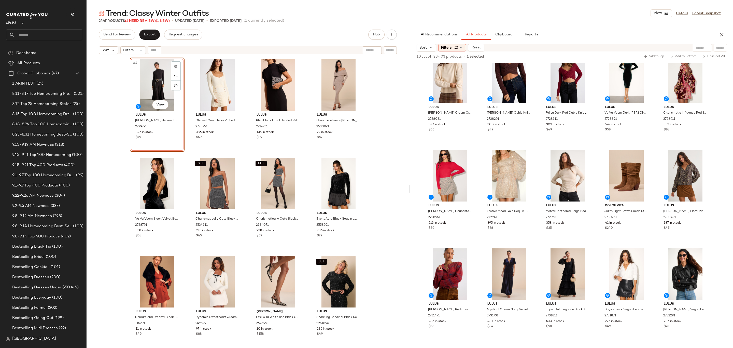
click at [703, 41] on div "AI Recommendations All Products Clipboard Reports Sort Filters (2) Reset 10,353…" at bounding box center [572, 189] width 323 height 318
click at [700, 48] on input "text" at bounding box center [680, 47] width 44 height 5
type input "**********"
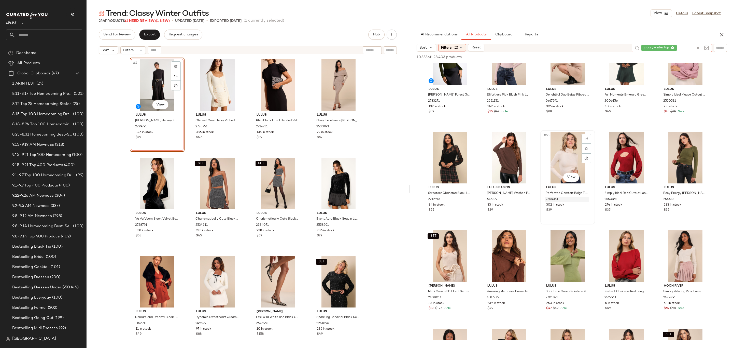
scroll to position [950, 0]
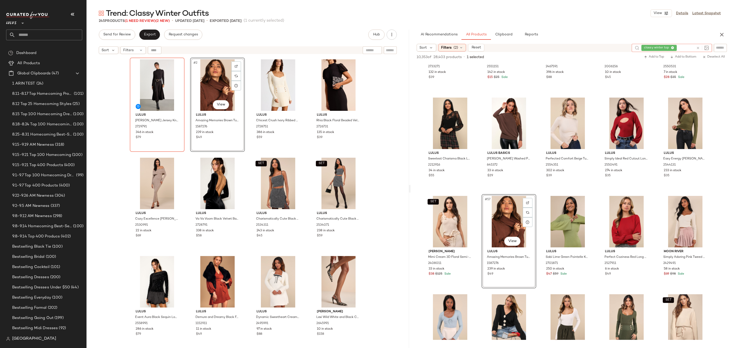
click at [697, 46] on icon at bounding box center [698, 48] width 4 height 4
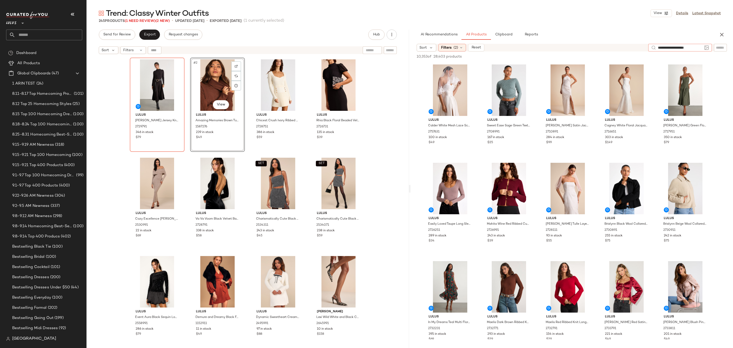
type input "**********"
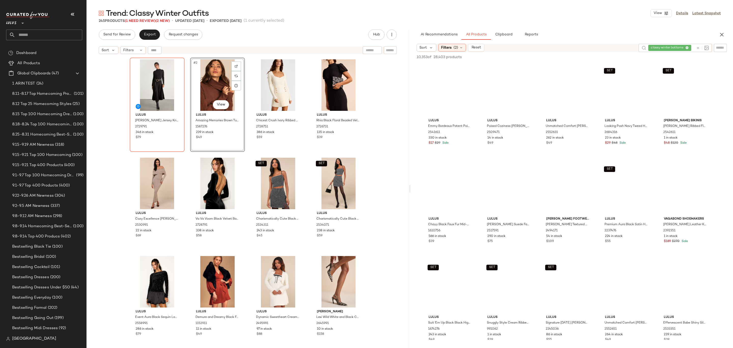
click at [560, 47] on div "Sort Filters (2) Reset" at bounding box center [526, 48] width 218 height 8
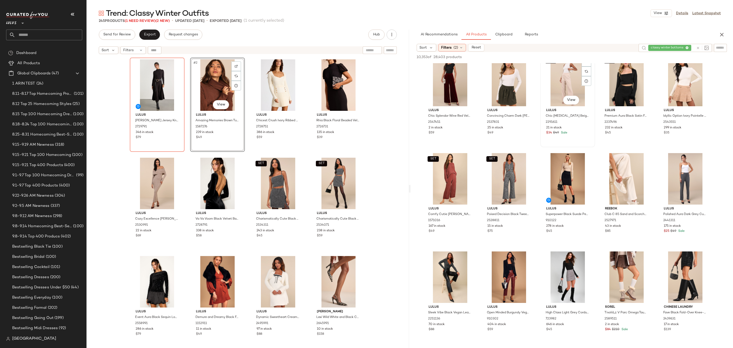
scroll to position [731, 0]
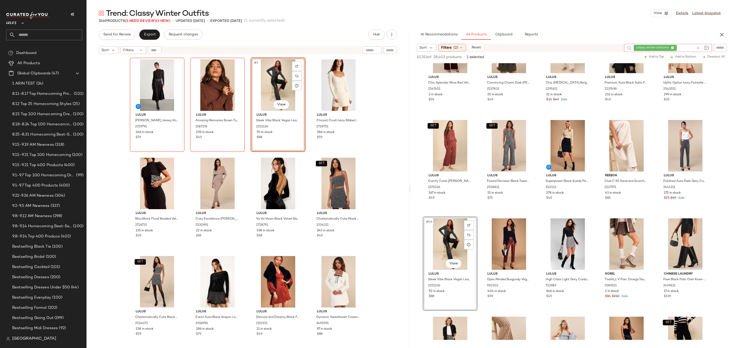
click at [697, 47] on icon at bounding box center [698, 48] width 4 height 4
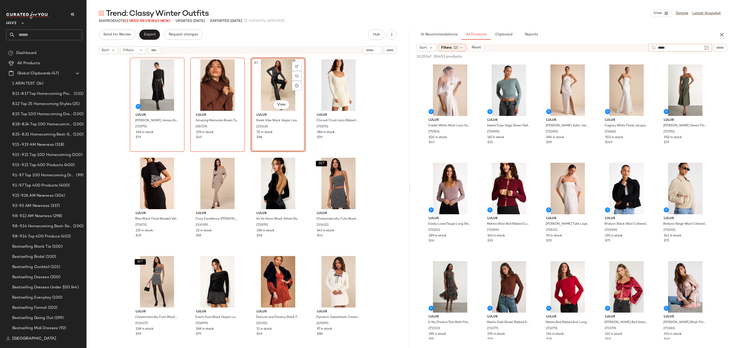
type input "******"
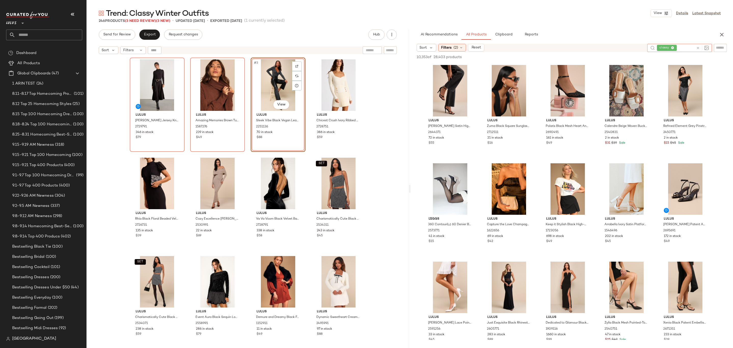
click at [699, 45] on div at bounding box center [701, 48] width 15 height 8
type input "*"
type input "********"
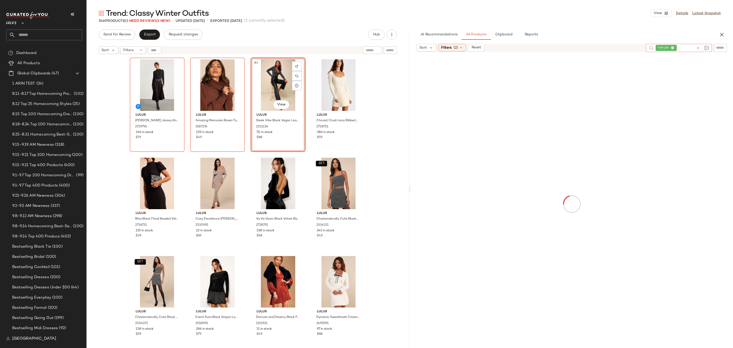
click at [611, 45] on div "Sort Filters (2) Reset" at bounding box center [529, 48] width 225 height 8
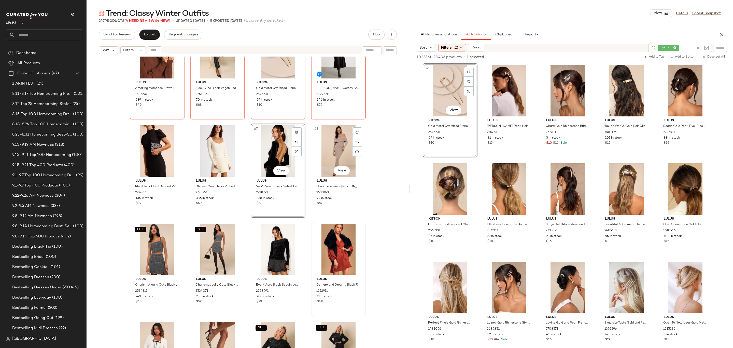
scroll to position [66, 0]
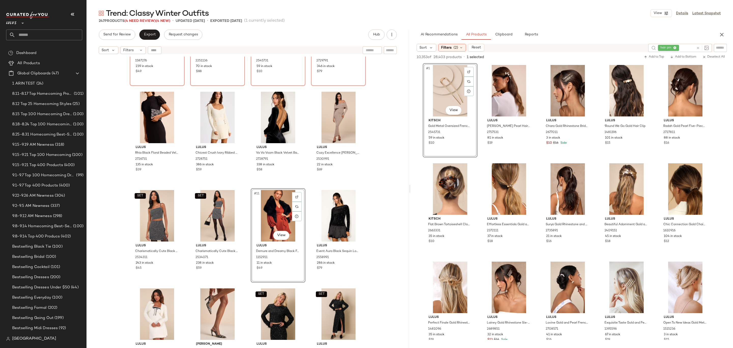
click at [314, 186] on div "Lulus Amazing Memories Brown Turtleneck Sweater 1587276 239 in stock $49 Lulus …" at bounding box center [248, 143] width 236 height 303
click at [699, 47] on icon at bounding box center [698, 48] width 4 height 4
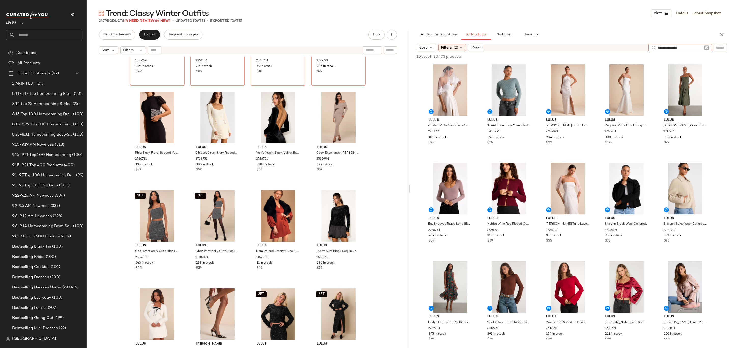
type input "**********"
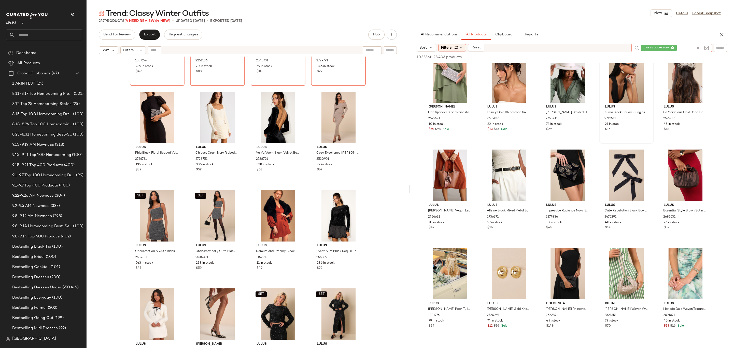
scroll to position [620, 0]
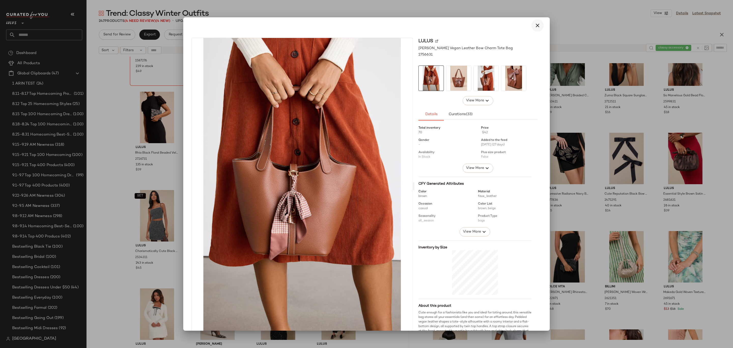
click at [532, 24] on button "button" at bounding box center [538, 25] width 12 height 12
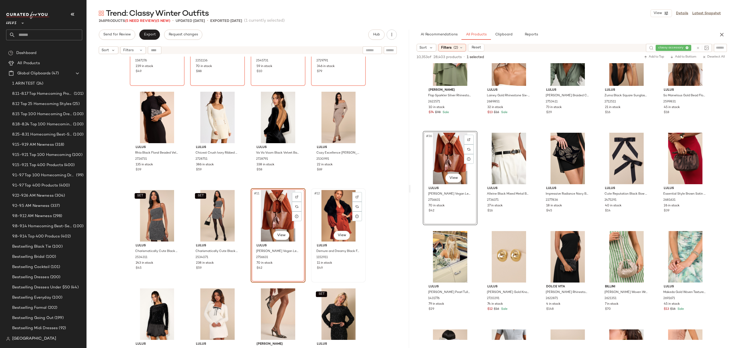
click at [323, 209] on div "#12 View" at bounding box center [338, 215] width 51 height 51
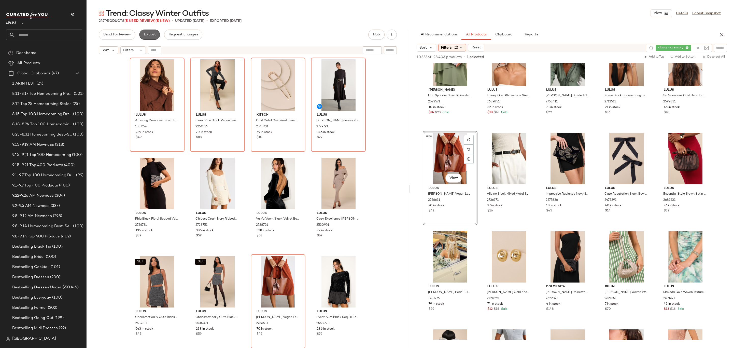
click at [148, 30] on button "Export" at bounding box center [149, 35] width 21 height 10
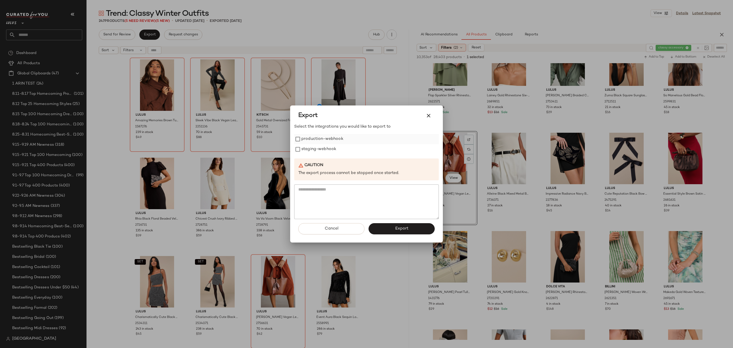
click at [334, 134] on label "production-webhook" at bounding box center [323, 139] width 42 height 10
click at [320, 147] on label "staging-webhook" at bounding box center [319, 149] width 35 height 10
click at [424, 232] on button "Export" at bounding box center [402, 228] width 66 height 11
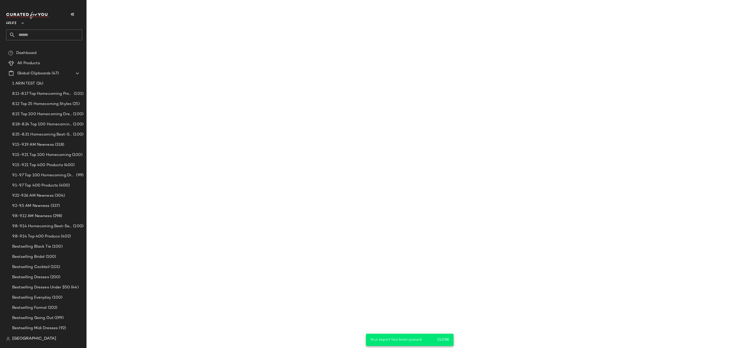
scroll to position [719, 0]
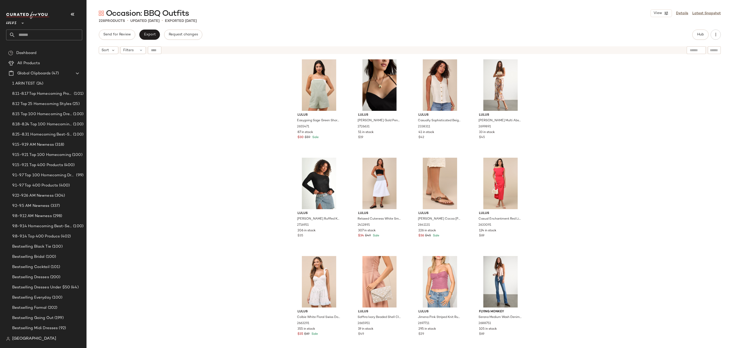
click at [204, 92] on div "Lulus Easygoing Sage Green Short Overall Romper 2655471 87 in stock $30 $59 Sal…" at bounding box center [410, 209] width 647 height 304
click at [214, 104] on div "Lulus Easygoing Sage Green Short Overall Romper 2655471 87 in stock $30 $59 Sal…" at bounding box center [410, 209] width 647 height 304
click at [698, 36] on span "Hub" at bounding box center [700, 35] width 7 height 4
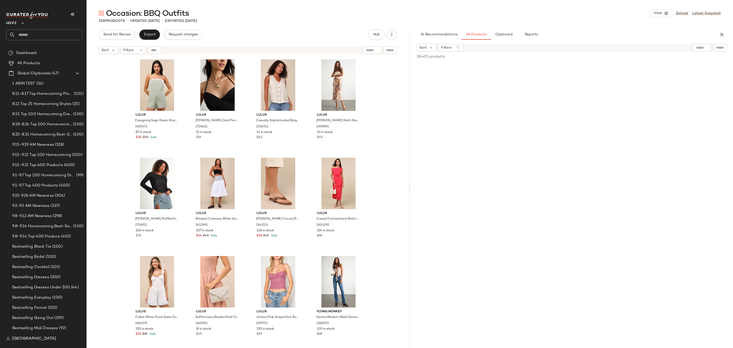
click at [701, 47] on input "text" at bounding box center [702, 47] width 13 height 5
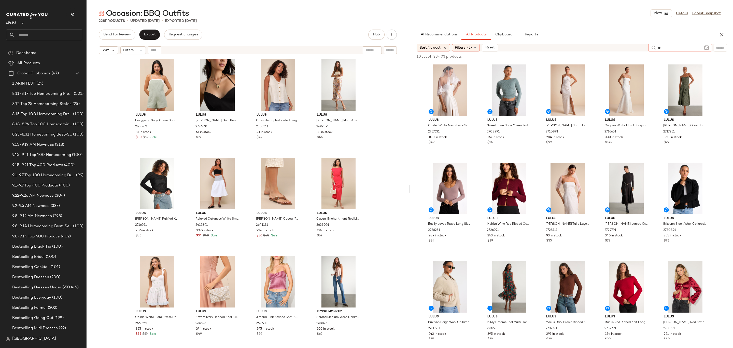
type input "*"
type input "**********"
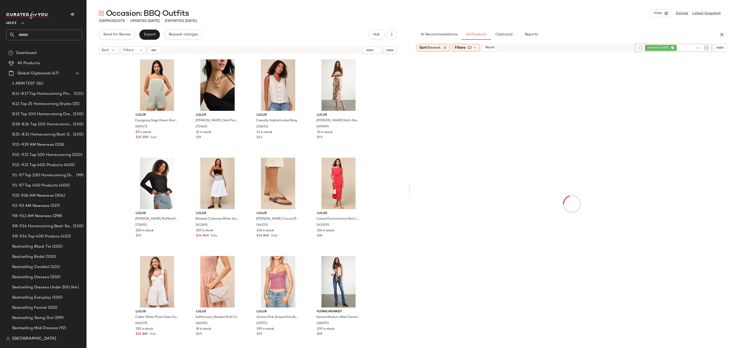
click at [545, 54] on div "Sort: Newest Filters (2) Reset cookout outfit" at bounding box center [572, 196] width 323 height 304
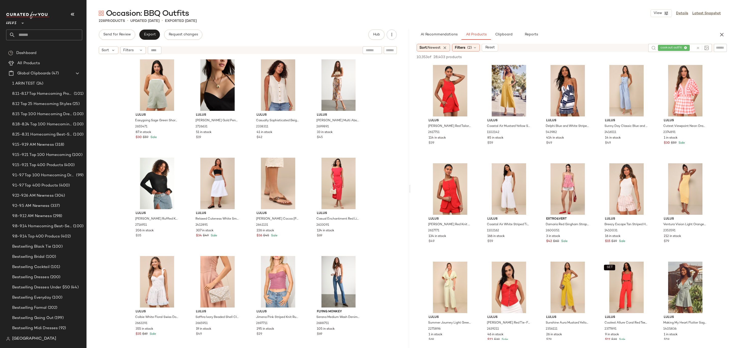
drag, startPoint x: 468, startPoint y: 51, endPoint x: 465, endPoint y: 49, distance: 3.8
click at [465, 49] on div "Sort: Newest Filters (2) Reset cookout outfit 10,353 of 28,403 products • 0 sel…" at bounding box center [572, 196] width 323 height 304
click at [465, 49] on span "Filters" at bounding box center [460, 47] width 10 height 5
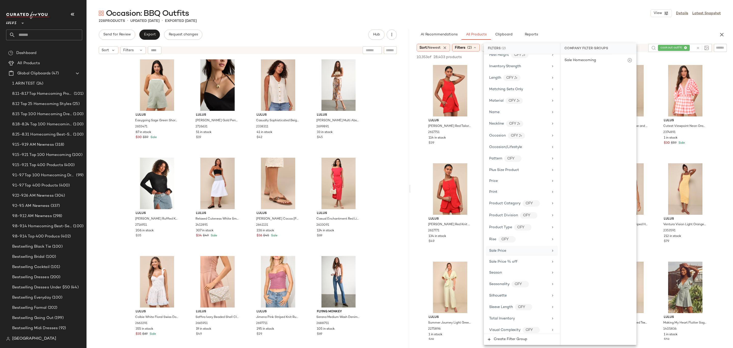
scroll to position [254, 0]
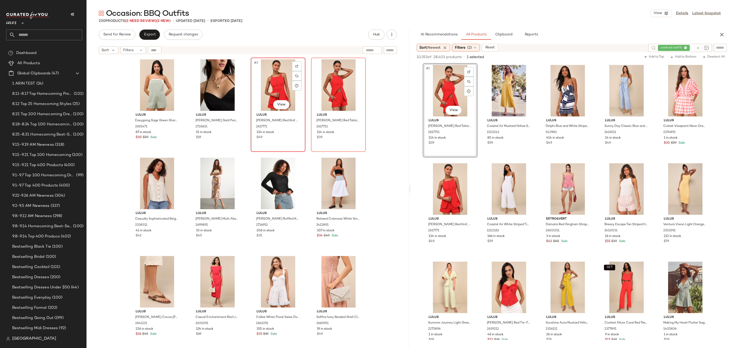
click at [281, 96] on div "#3 View" at bounding box center [278, 84] width 51 height 51
click at [332, 92] on div "#4 View" at bounding box center [338, 84] width 51 height 51
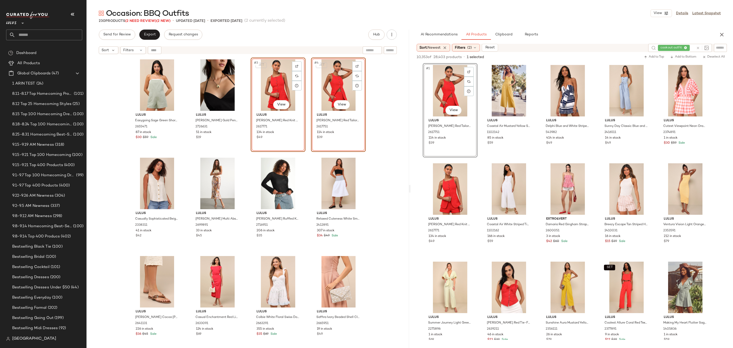
click at [316, 59] on div "SET #4 View" at bounding box center [338, 84] width 51 height 51
click at [322, 61] on div "SET #4 View" at bounding box center [338, 84] width 51 height 51
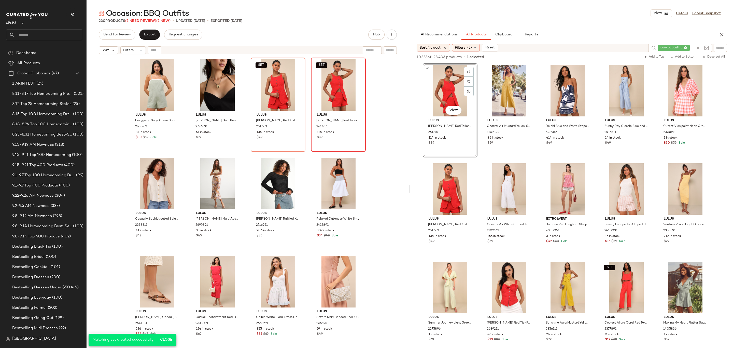
click at [247, 146] on div "Lulus Easygoing Sage Green Short Overall Romper 2655471 87 in stock $30 $59 Sal…" at bounding box center [248, 209] width 236 height 303
click at [158, 170] on div "#5 View" at bounding box center [157, 183] width 51 height 51
click at [214, 177] on div "#6 View" at bounding box center [217, 183] width 51 height 51
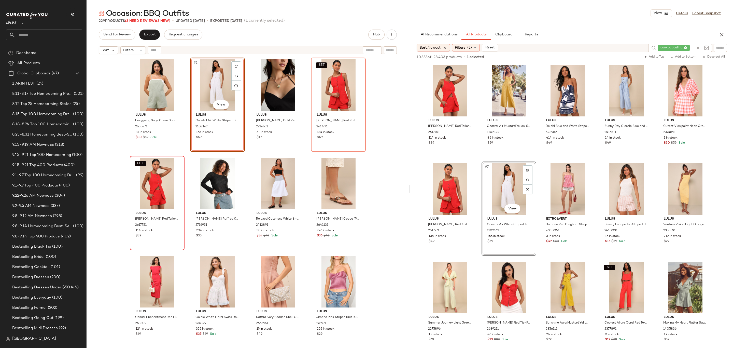
click at [201, 87] on div "#2 View" at bounding box center [217, 84] width 51 height 51
click at [162, 95] on div "#1 View" at bounding box center [157, 84] width 51 height 51
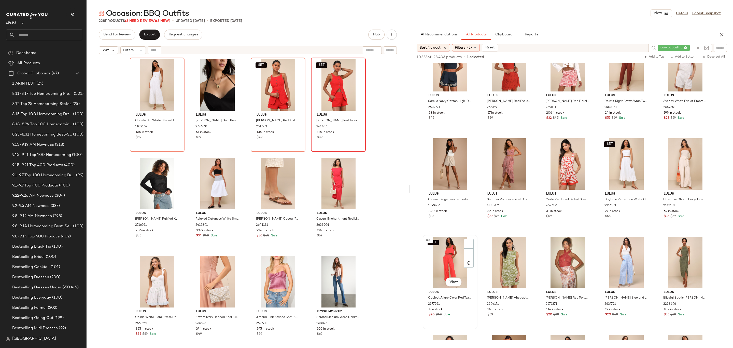
scroll to position [641, 0]
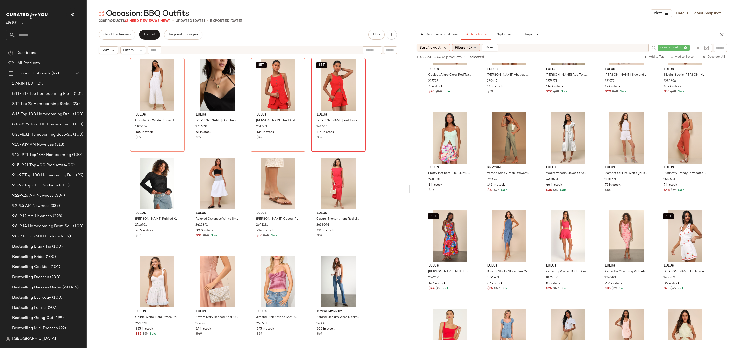
click at [455, 50] on div "Filters (2)" at bounding box center [466, 48] width 28 height 8
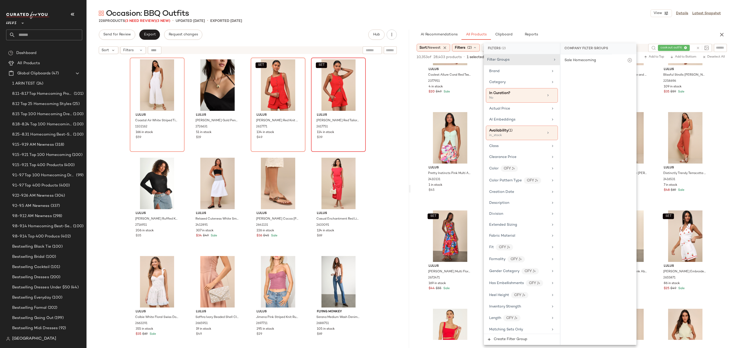
click at [626, 17] on div "Occasion: BBQ Outfits View Details Latest Snapshot" at bounding box center [410, 13] width 647 height 10
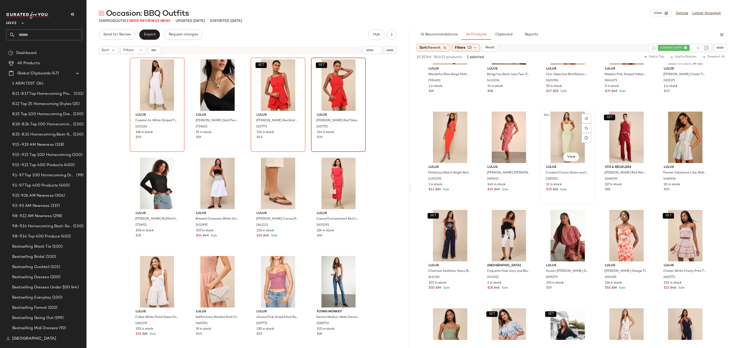
scroll to position [1138, 0]
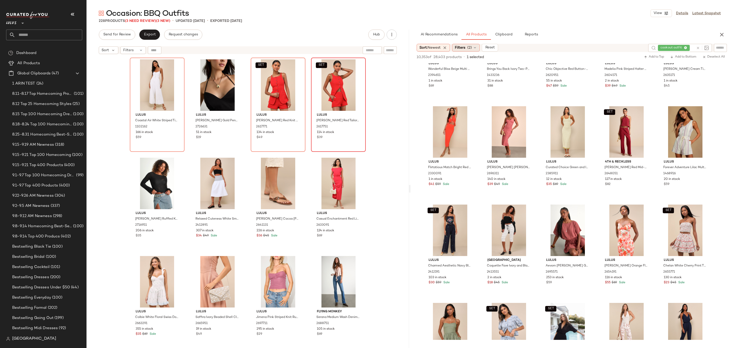
click at [466, 51] on div "Filters (2)" at bounding box center [466, 48] width 28 height 8
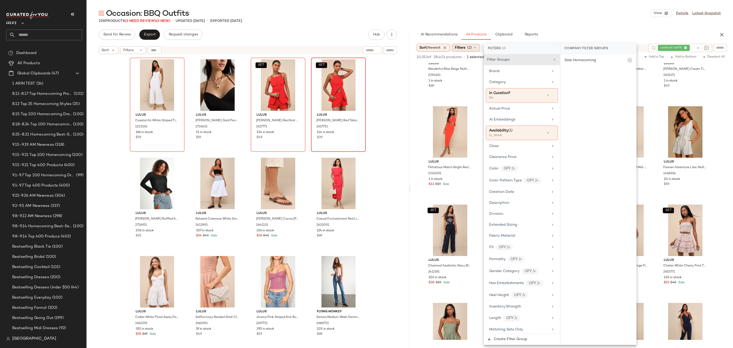
click at [465, 51] on div "Filters (2)" at bounding box center [466, 48] width 28 height 8
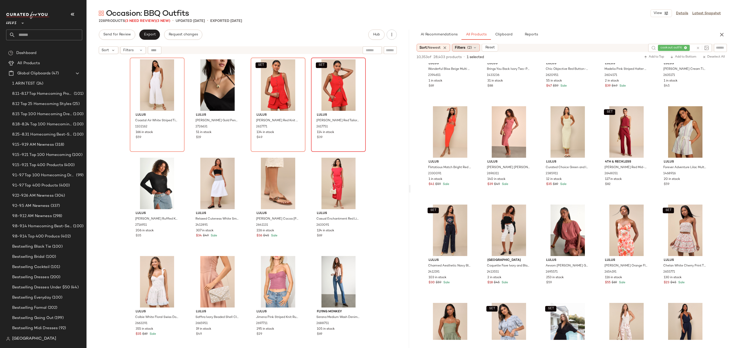
click at [471, 48] on span "(2)" at bounding box center [470, 47] width 5 height 5
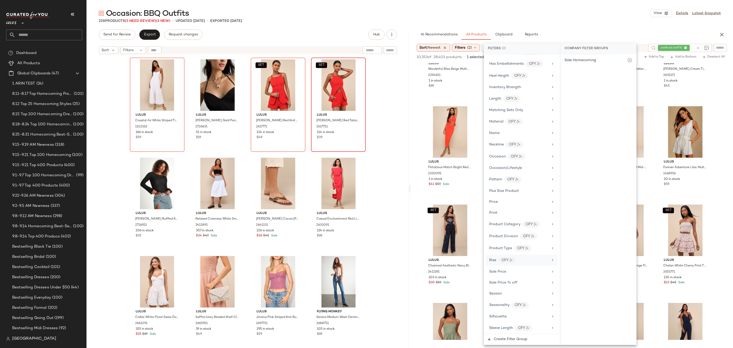
scroll to position [254, 0]
click at [507, 309] on div "Filter Groups Brand Category In Curation? No Actual Price AI Embeddings Availab…" at bounding box center [522, 193] width 76 height 279
click at [509, 314] on span "Total Inventory" at bounding box center [502, 316] width 26 height 4
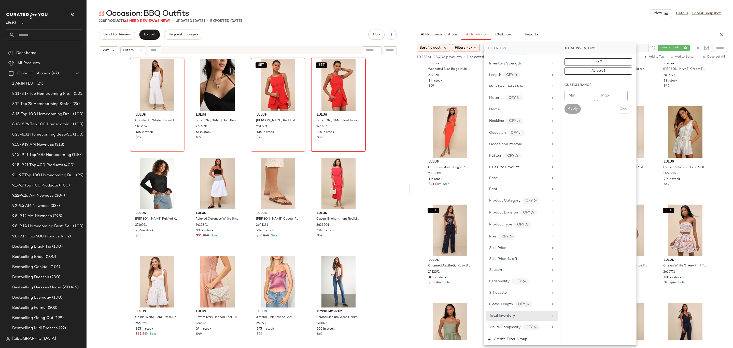
click at [579, 92] on input "Min" at bounding box center [580, 96] width 31 height 10
type input "**"
click at [578, 111] on button "Apply" at bounding box center [573, 109] width 16 height 10
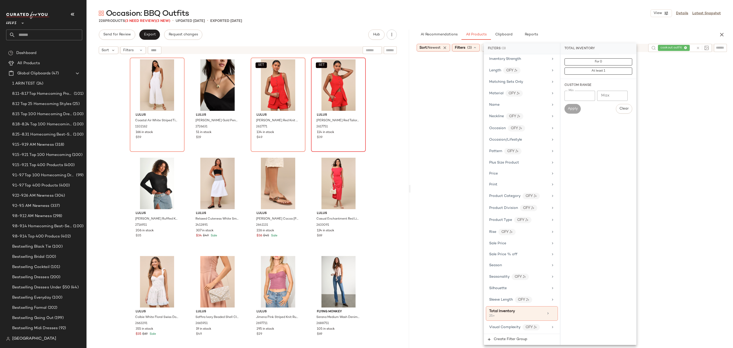
click at [603, 4] on main "Occasion: BBQ Outfits View Details Latest Snapshot 228 Products (3 Need Review)…" at bounding box center [366, 174] width 733 height 348
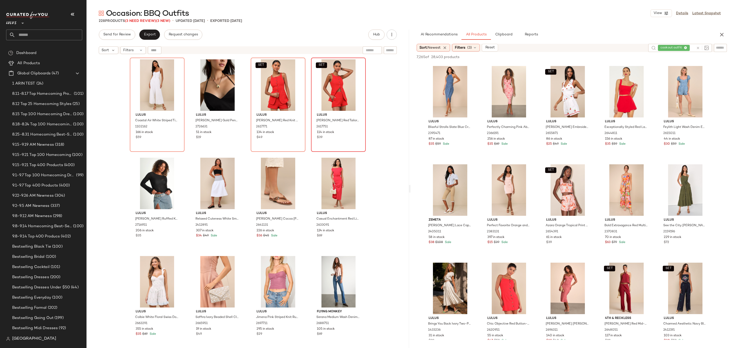
scroll to position [524, 0]
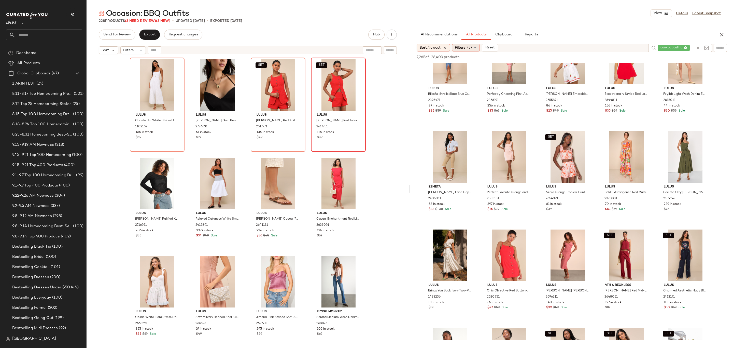
click at [458, 45] on span "Filters" at bounding box center [460, 47] width 10 height 5
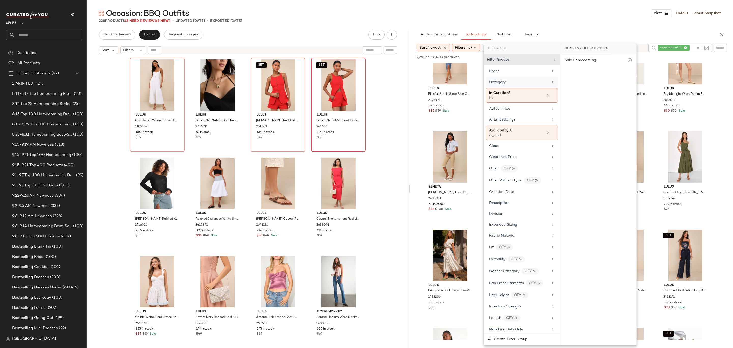
click at [512, 81] on div "Category" at bounding box center [518, 81] width 59 height 5
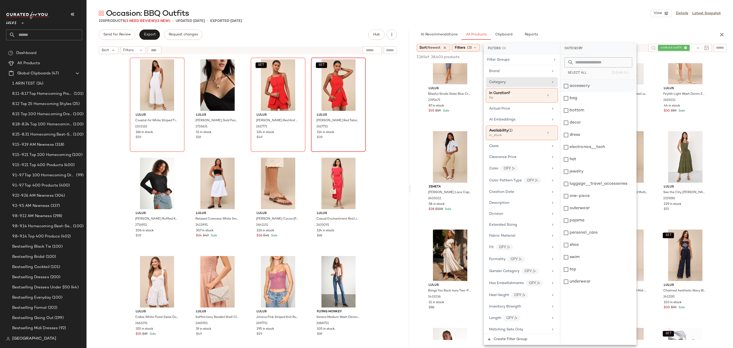
click at [597, 88] on div "accessory" at bounding box center [599, 86] width 76 height 12
click at [584, 19] on div "228 Products (3 Need Review) (3 New) • updated [DATE] • Exported [DATE]" at bounding box center [410, 20] width 647 height 5
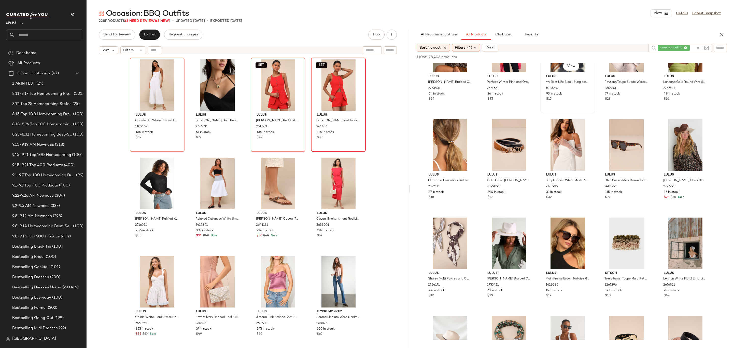
scroll to position [439, 0]
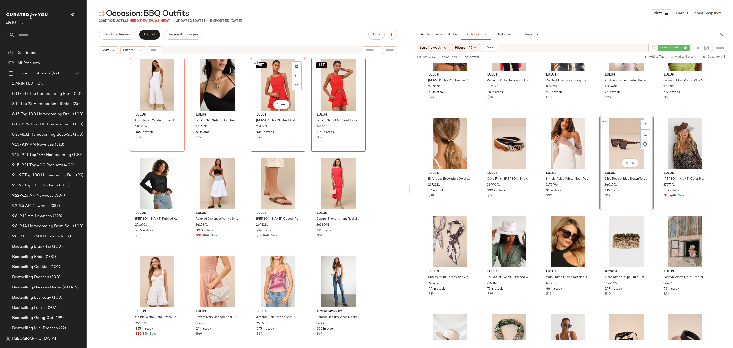
click at [254, 91] on div "SET #3 View" at bounding box center [278, 84] width 51 height 51
click at [256, 91] on div "SET #3 View" at bounding box center [278, 84] width 51 height 51
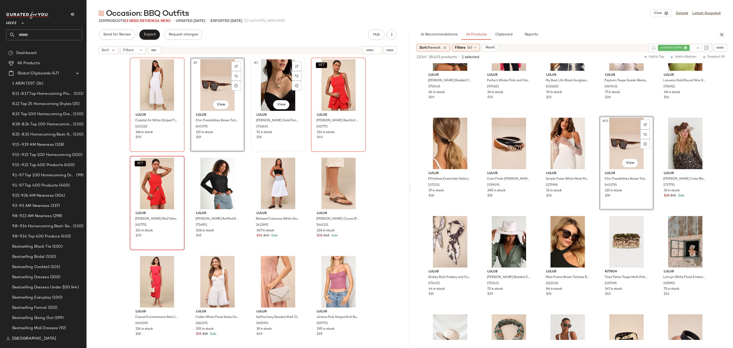
click at [263, 87] on div "#3 View" at bounding box center [278, 84] width 51 height 51
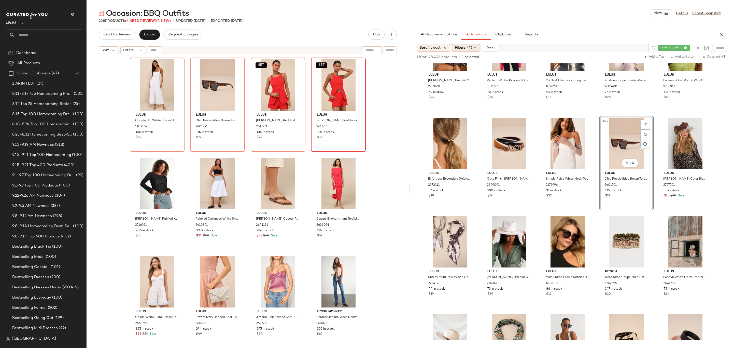
click at [468, 44] on div "Filters (4)" at bounding box center [466, 48] width 28 height 8
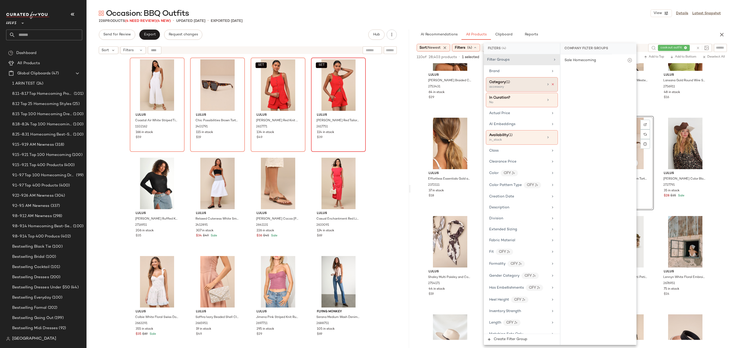
click at [551, 85] on icon at bounding box center [553, 85] width 4 height 4
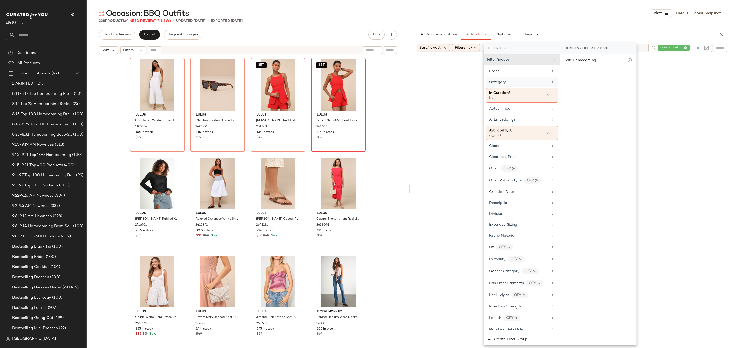
click at [565, 7] on main "Occasion: BBQ Outfits View Details Latest Snapshot 228 Products (4 Need Review)…" at bounding box center [366, 174] width 733 height 348
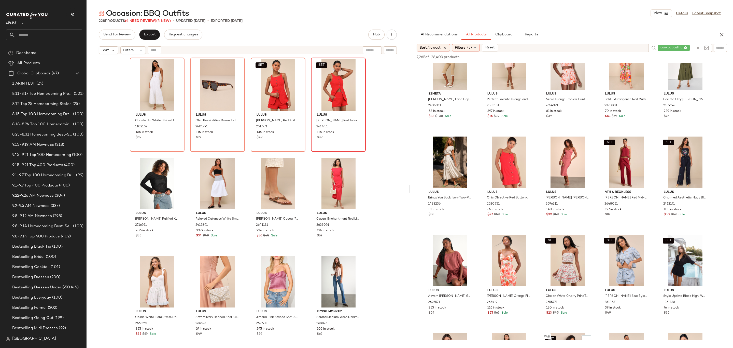
scroll to position [835, 0]
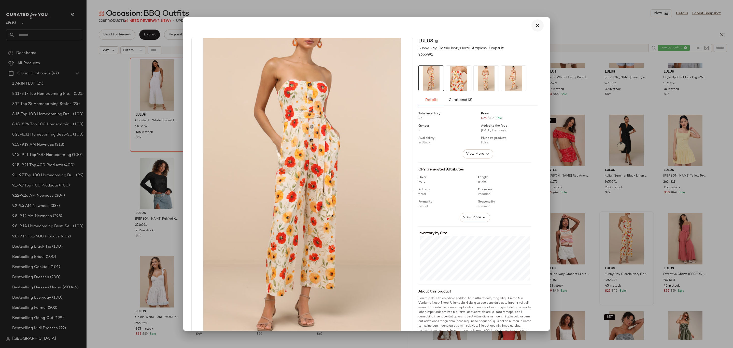
click at [537, 23] on icon "button" at bounding box center [538, 25] width 6 height 6
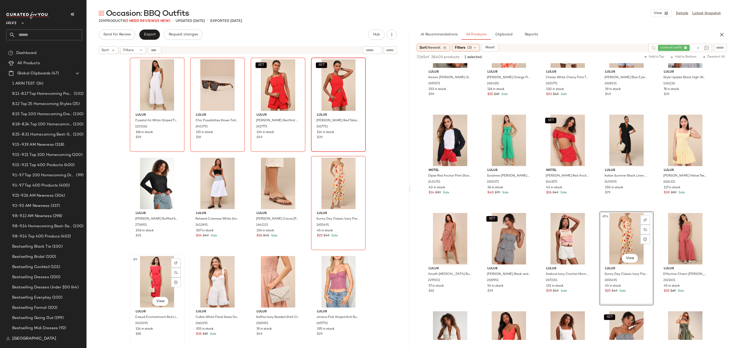
click at [155, 274] on div "#9 View" at bounding box center [157, 281] width 51 height 51
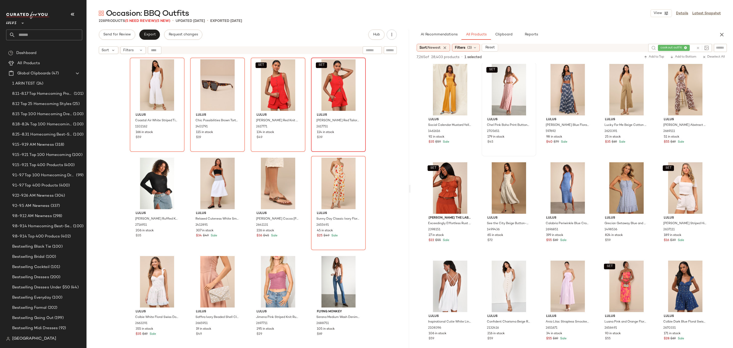
scroll to position [1775, 0]
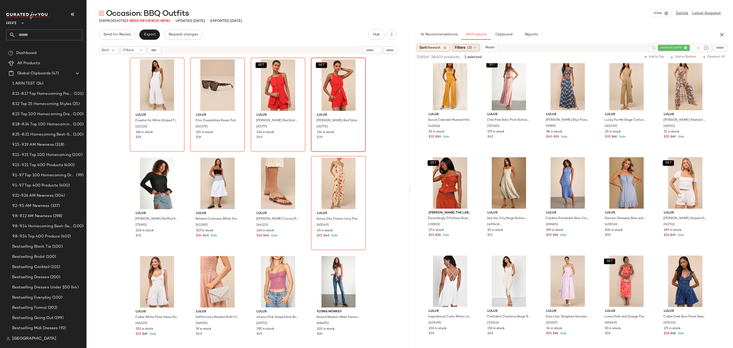
click at [462, 46] on span "Filters" at bounding box center [460, 47] width 10 height 5
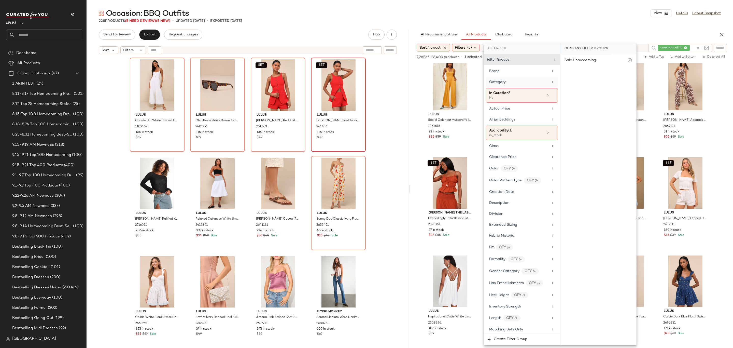
click at [515, 81] on div "Category" at bounding box center [518, 81] width 59 height 5
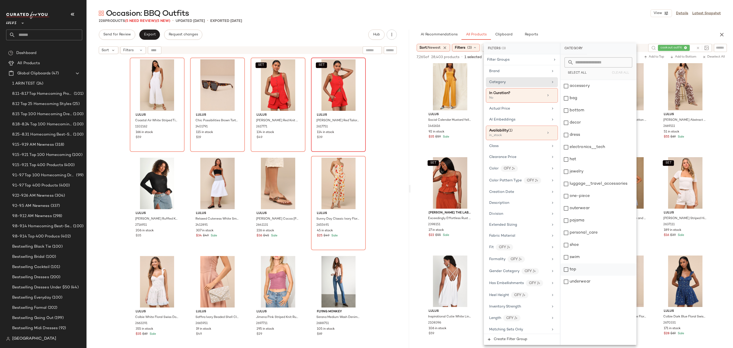
click at [574, 264] on div "top" at bounding box center [599, 269] width 76 height 12
click at [564, 4] on main "Occasion: BBQ Outfits View Details Latest Snapshot 228 Products (5 Need Review)…" at bounding box center [366, 174] width 733 height 348
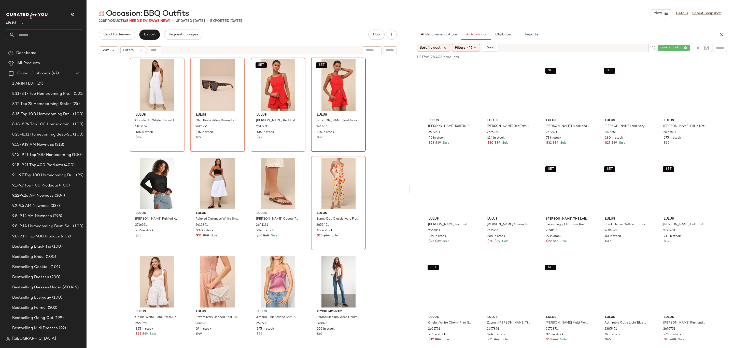
click at [593, 38] on div "AI Recommendations All Products Clipboard Reports" at bounding box center [564, 35] width 294 height 10
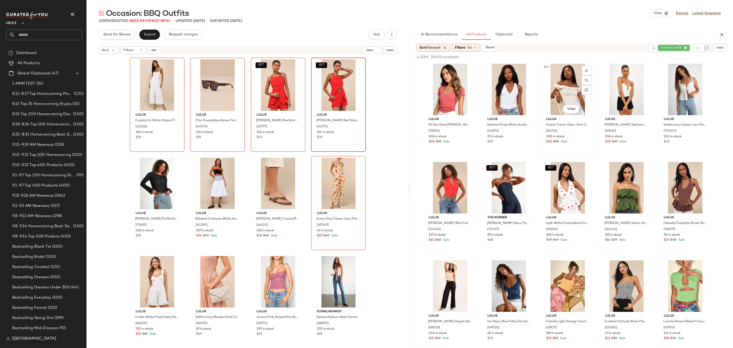
scroll to position [1480, 0]
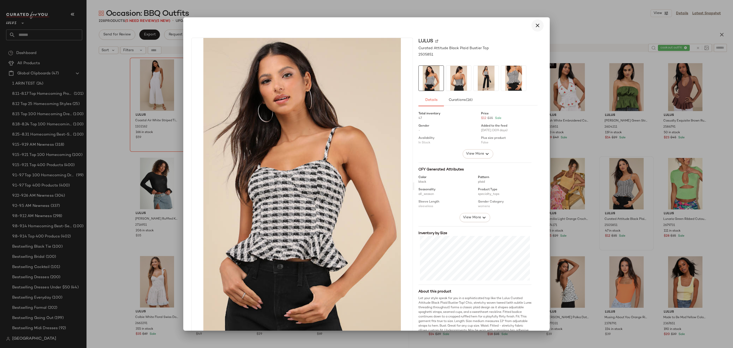
click at [535, 27] on icon "button" at bounding box center [538, 25] width 6 height 6
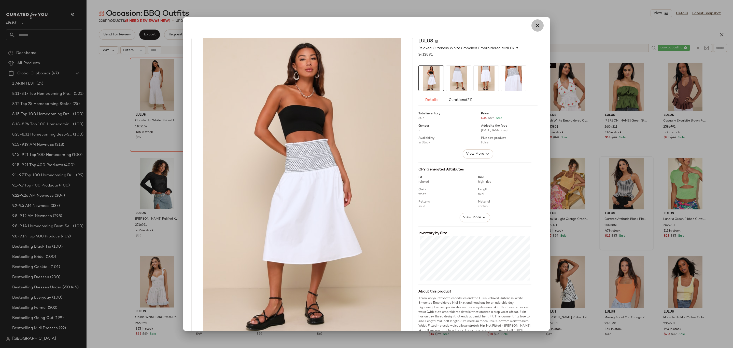
click at [535, 24] on icon "button" at bounding box center [538, 25] width 6 height 6
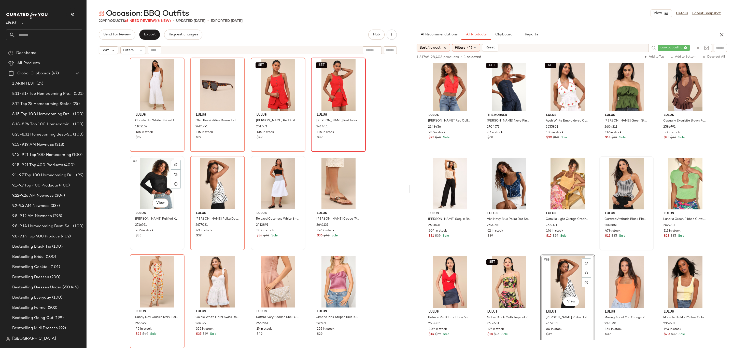
click at [161, 184] on div "#5 View" at bounding box center [157, 183] width 51 height 51
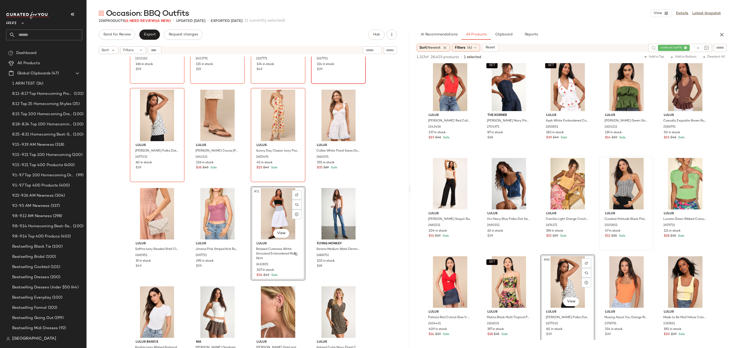
scroll to position [69, 0]
click at [699, 46] on div at bounding box center [702, 48] width 13 height 5
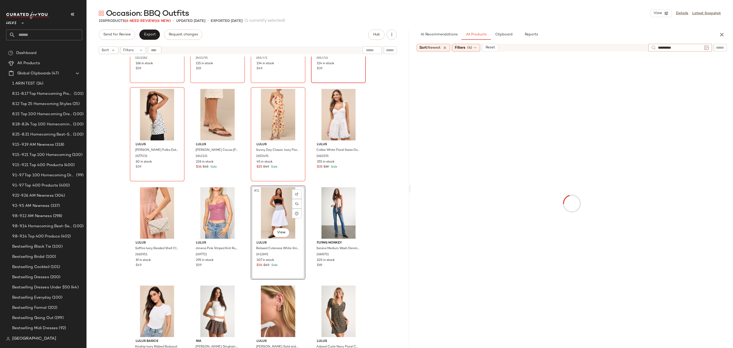
type input "**********"
click at [471, 50] on span "(4)" at bounding box center [470, 47] width 5 height 5
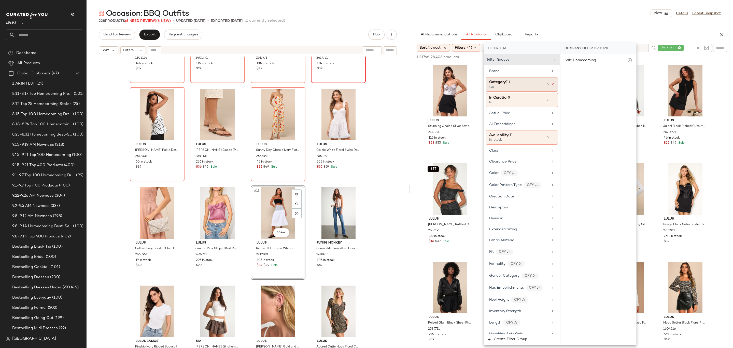
click at [552, 84] on icon at bounding box center [553, 85] width 4 height 4
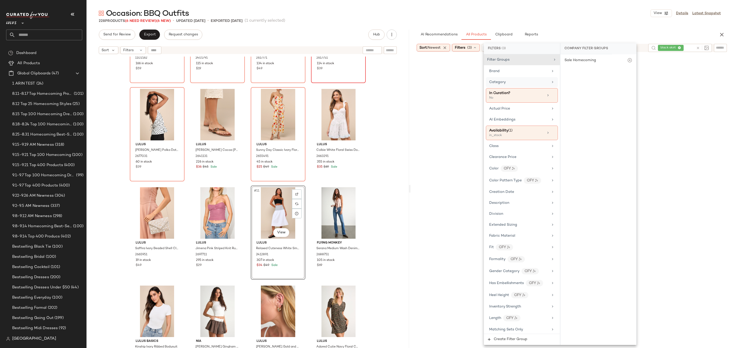
click at [578, 4] on main "Occasion: BBQ Outfits View Details Latest Snapshot 228 Products (6 Need Review)…" at bounding box center [366, 174] width 733 height 348
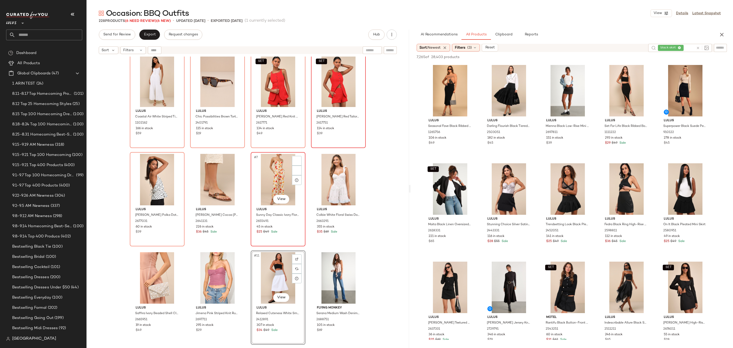
scroll to position [0, 0]
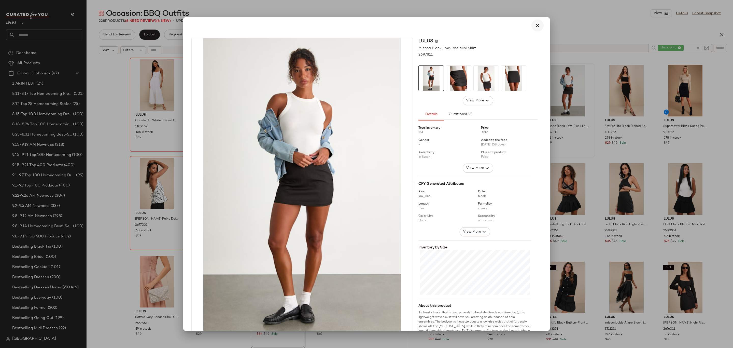
click at [535, 26] on icon "button" at bounding box center [538, 25] width 6 height 6
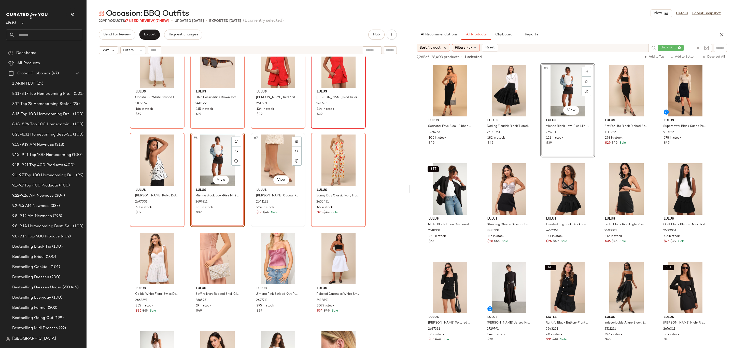
scroll to position [42, 0]
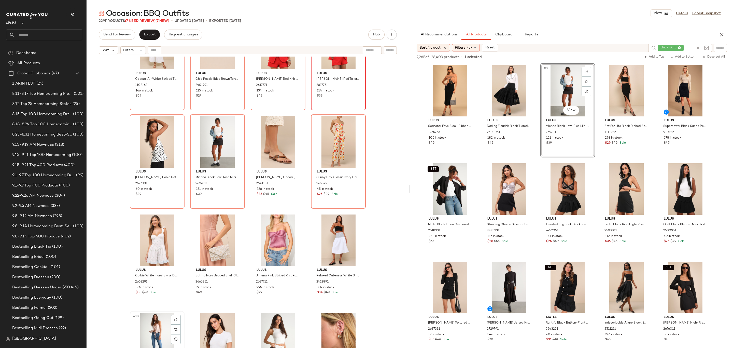
click at [145, 322] on div "#13 View" at bounding box center [157, 338] width 51 height 51
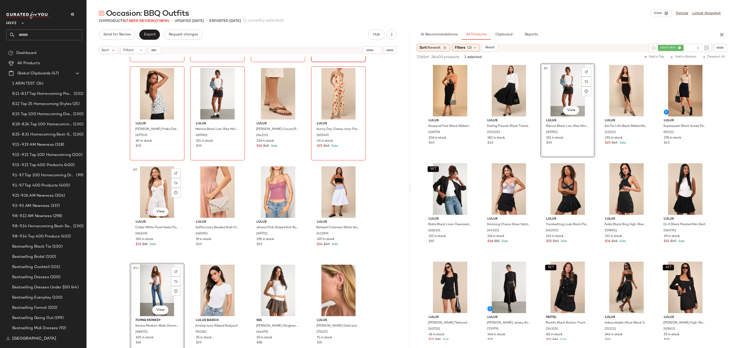
scroll to position [99, 0]
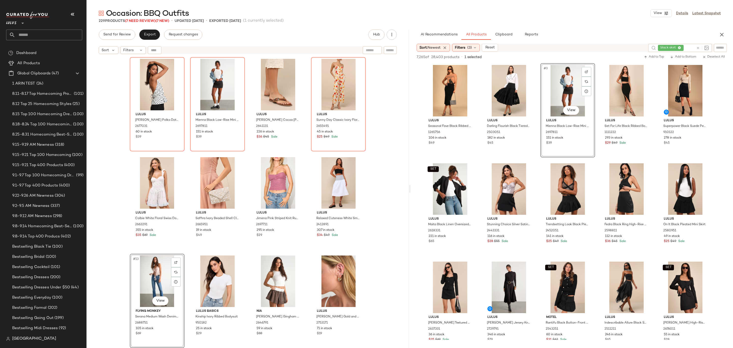
click at [151, 274] on div "#13 View" at bounding box center [157, 280] width 51 height 51
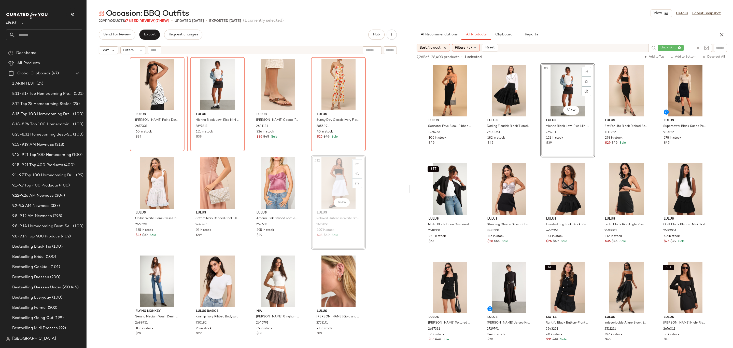
scroll to position [88, 0]
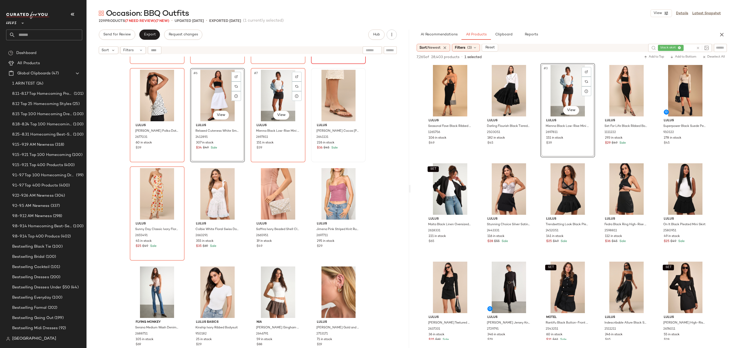
click at [274, 94] on div "#7 View" at bounding box center [278, 95] width 51 height 51
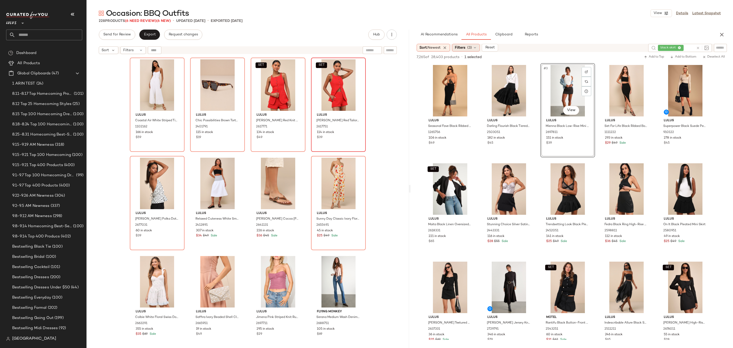
click at [466, 50] on div "Filters (3)" at bounding box center [466, 48] width 28 height 8
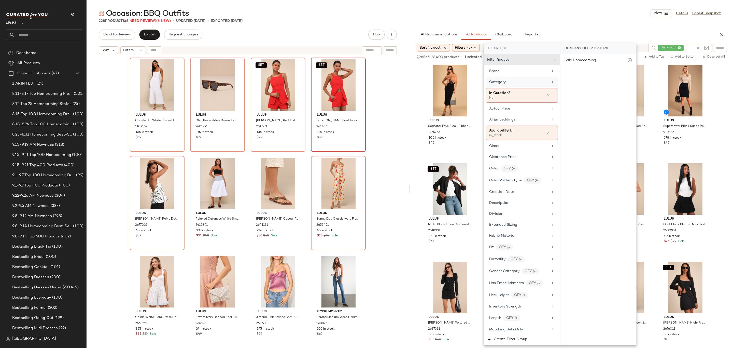
click at [510, 85] on div "Category" at bounding box center [522, 82] width 72 height 10
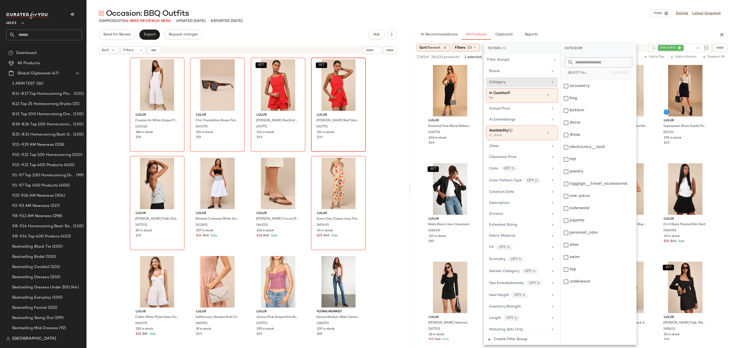
click at [617, 13] on div "Occasion: BBQ Outfits View Details Latest Snapshot" at bounding box center [410, 13] width 647 height 10
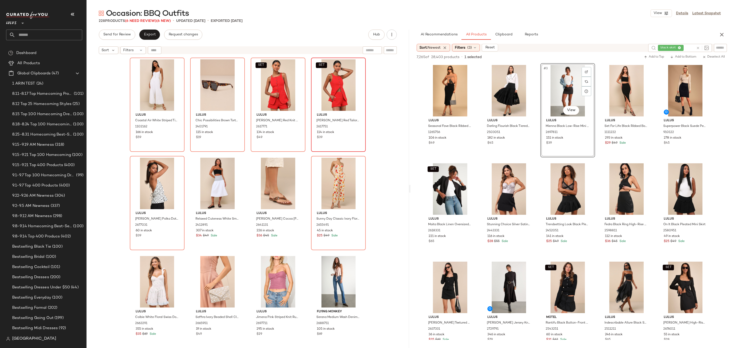
click at [699, 47] on icon at bounding box center [698, 48] width 4 height 4
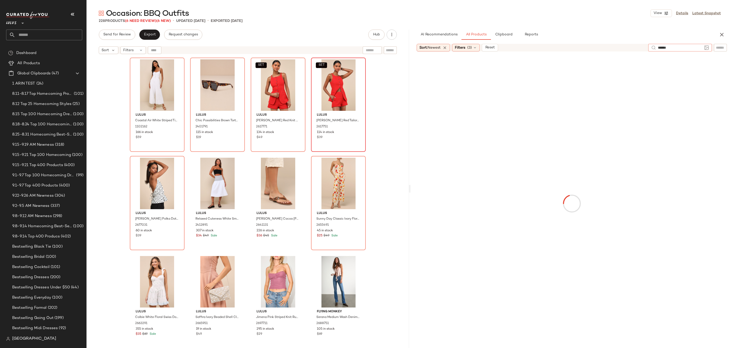
type input "*******"
click at [597, 48] on div "Sort: Newest Filters (3) Reset" at bounding box center [531, 48] width 228 height 8
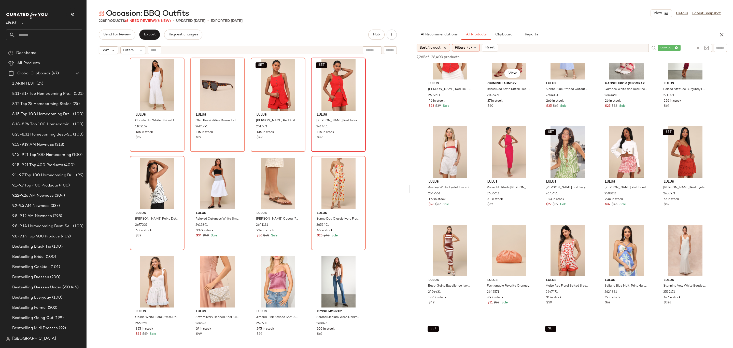
scroll to position [48, 0]
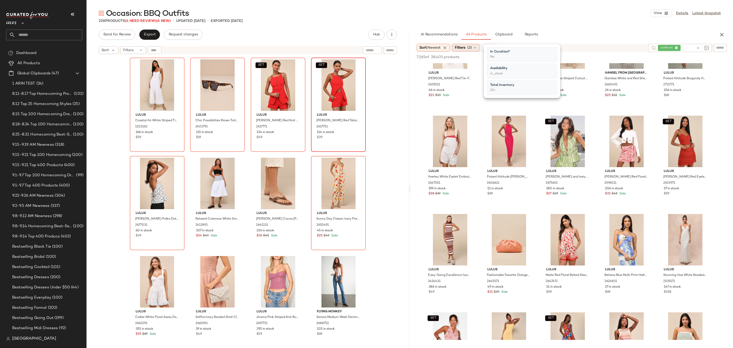
click at [461, 48] on span "Filters" at bounding box center [460, 47] width 10 height 5
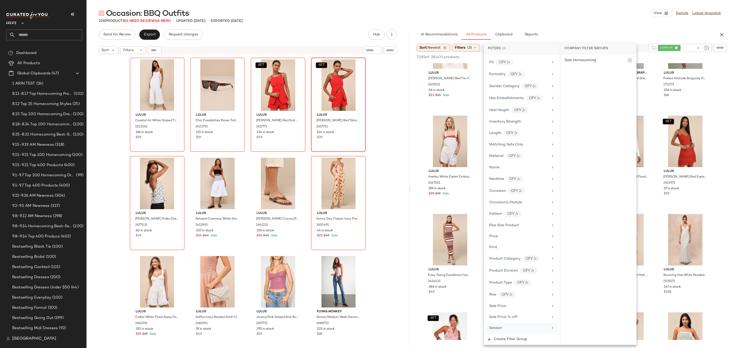
scroll to position [258, 0]
click at [500, 325] on span "Visual Complexity" at bounding box center [504, 327] width 31 height 4
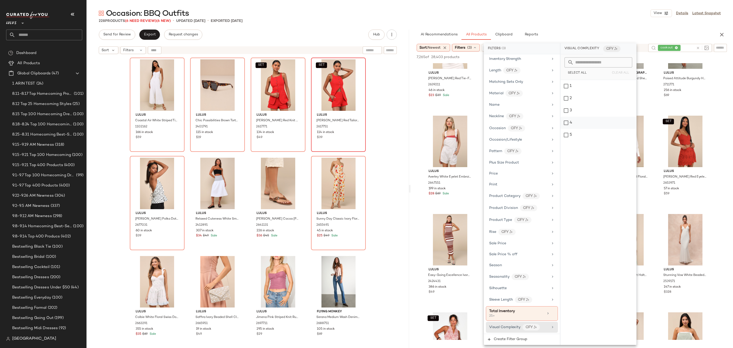
click at [593, 120] on div "4" at bounding box center [599, 123] width 76 height 12
click at [584, 132] on div "5" at bounding box center [599, 135] width 76 height 12
click at [565, 19] on div "228 Products (6 Need Review) (6 New) • updated [DATE] • Exported [DATE]" at bounding box center [410, 20] width 647 height 5
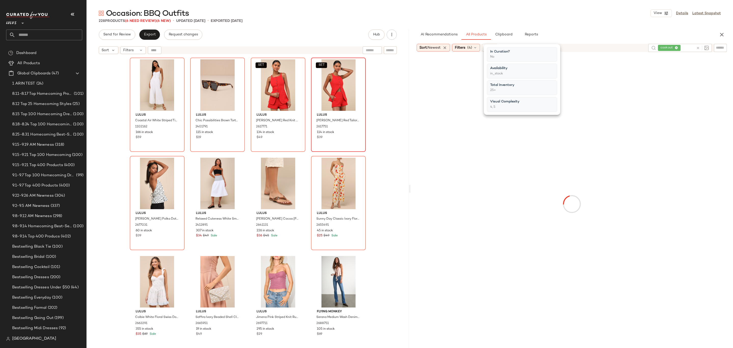
click at [565, 19] on div "228 Products (6 Need Review) (6 New) • updated [DATE] • Exported [DATE]" at bounding box center [410, 20] width 647 height 5
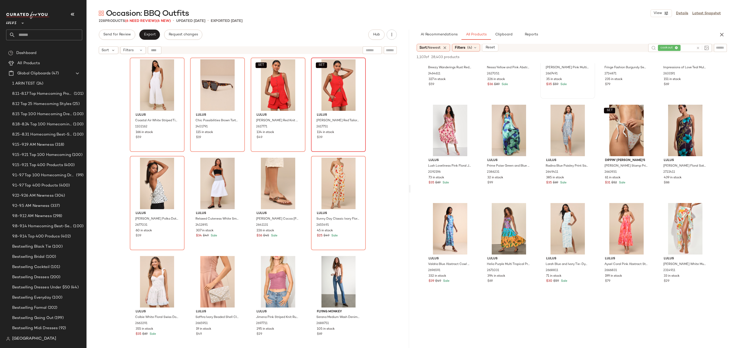
scroll to position [869, 0]
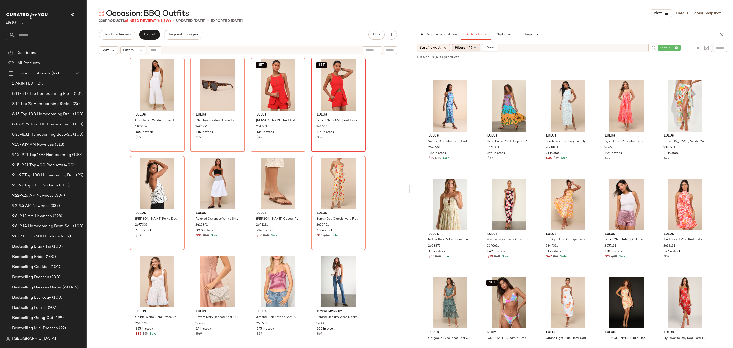
click at [466, 45] on span "Filters" at bounding box center [460, 47] width 10 height 5
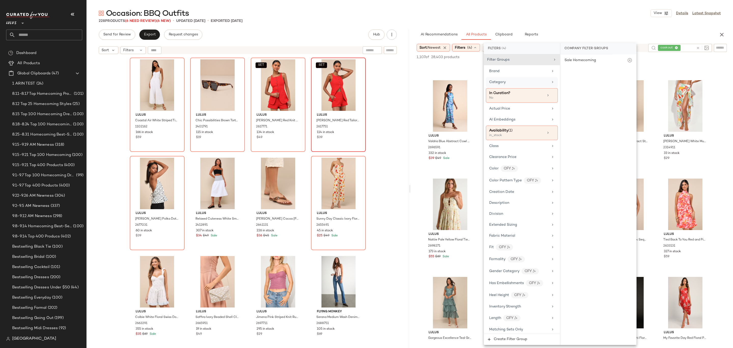
click at [530, 84] on div "Category" at bounding box center [518, 81] width 59 height 5
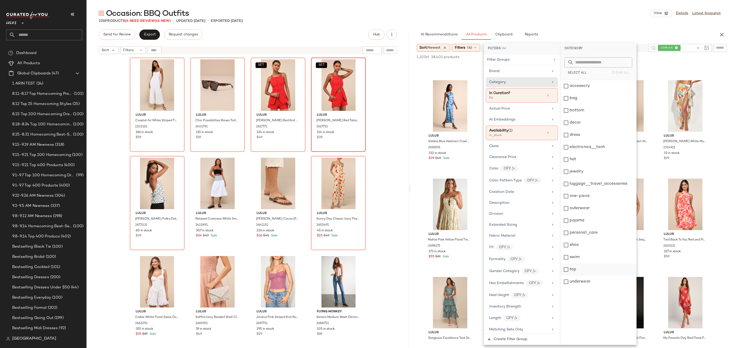
click at [584, 265] on div "top" at bounding box center [599, 269] width 76 height 12
click at [548, 8] on div "Occasion: BBQ Outfits View Details Latest Snapshot" at bounding box center [410, 13] width 647 height 10
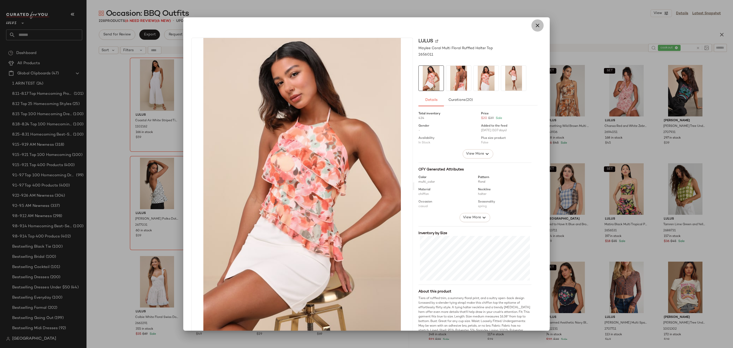
click at [535, 24] on icon "button" at bounding box center [538, 25] width 6 height 6
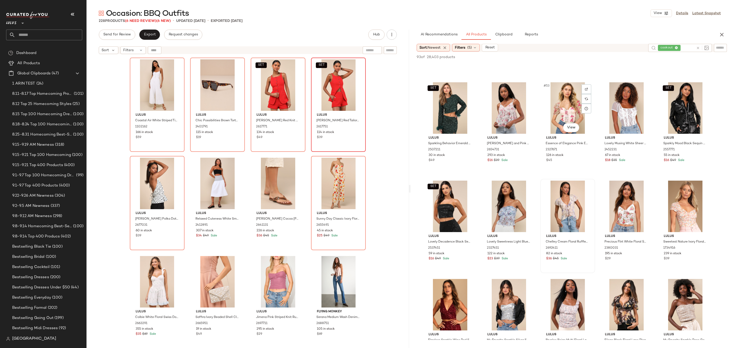
scroll to position [1090, 0]
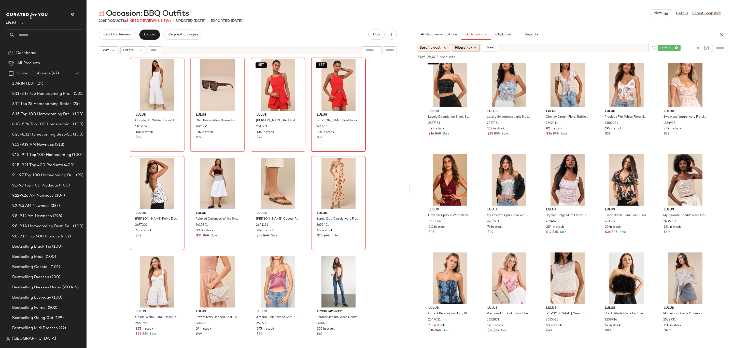
click at [463, 46] on span "Filters" at bounding box center [460, 47] width 10 height 5
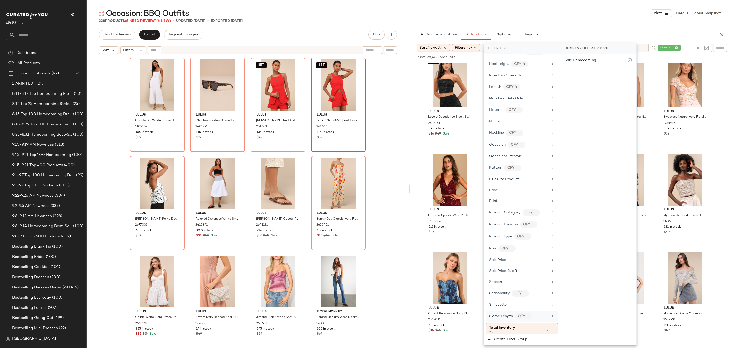
scroll to position [267, 0]
click at [551, 324] on icon at bounding box center [553, 325] width 4 height 4
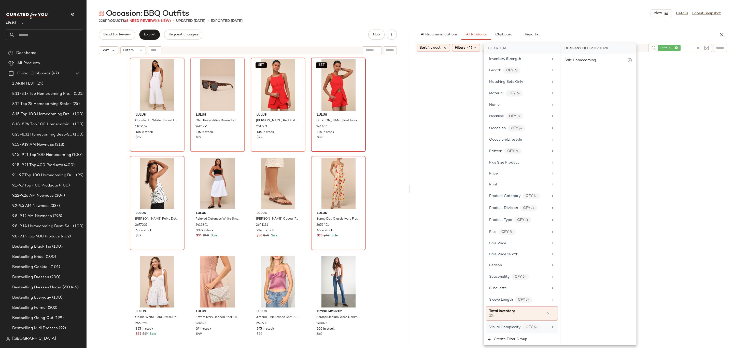
scroll to position [263, 0]
click at [607, 15] on div "Occasion: BBQ Outfits View Details Latest Snapshot" at bounding box center [410, 13] width 647 height 10
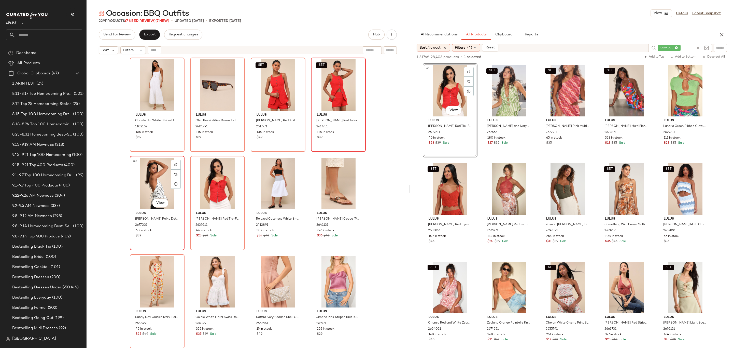
click at [139, 183] on div "#5 View" at bounding box center [157, 183] width 51 height 51
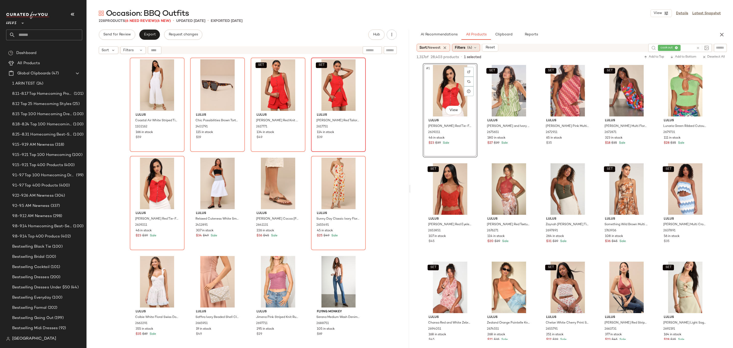
click at [468, 49] on div "Filters (4)" at bounding box center [466, 48] width 28 height 8
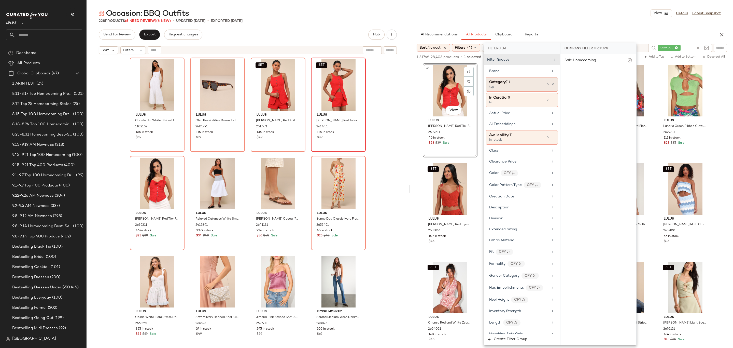
click at [510, 80] on span "(1)" at bounding box center [508, 82] width 4 height 4
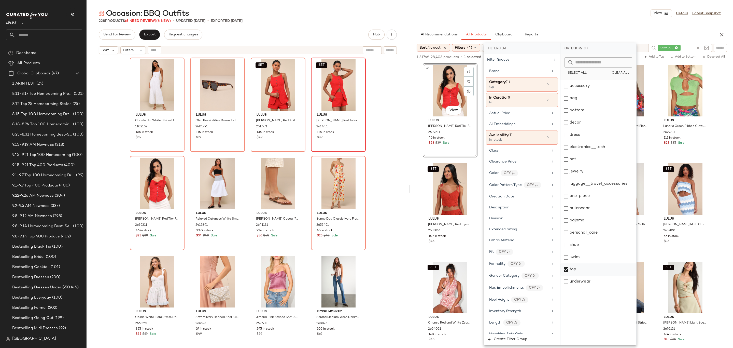
click at [578, 268] on div "top" at bounding box center [599, 269] width 76 height 12
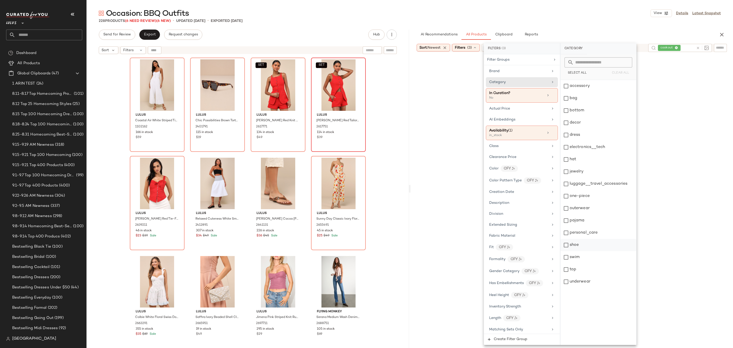
click at [579, 245] on div "shoe" at bounding box center [599, 245] width 76 height 12
click at [570, 10] on div "Occasion: BBQ Outfits View Details Latest Snapshot" at bounding box center [410, 13] width 647 height 10
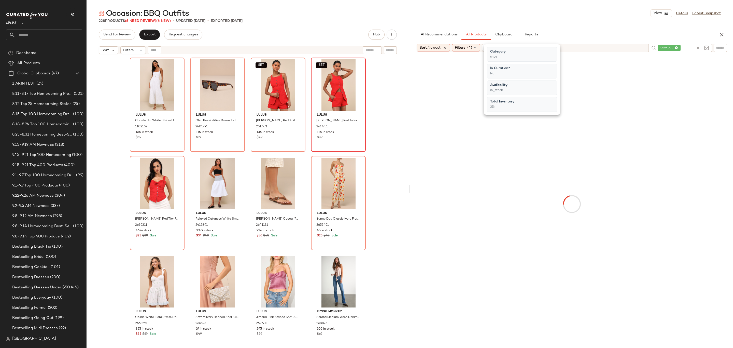
click at [569, 10] on div "Occasion: BBQ Outfits View Details Latest Snapshot" at bounding box center [410, 13] width 647 height 10
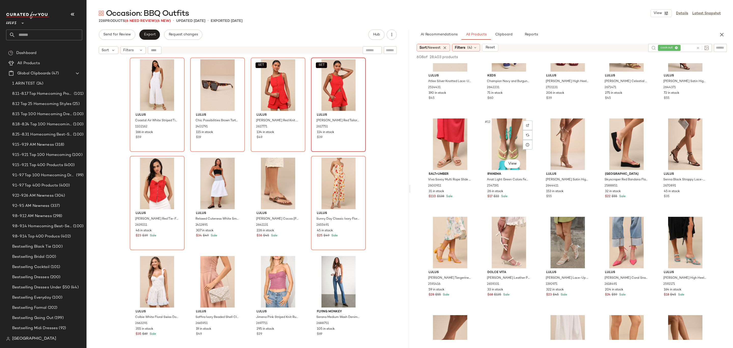
scroll to position [168, 0]
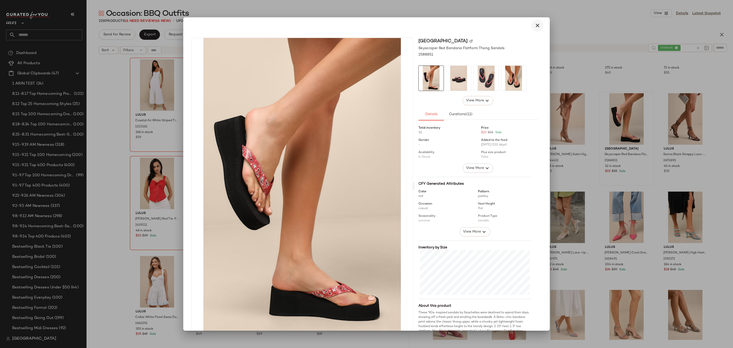
click at [537, 26] on icon "button" at bounding box center [538, 25] width 6 height 6
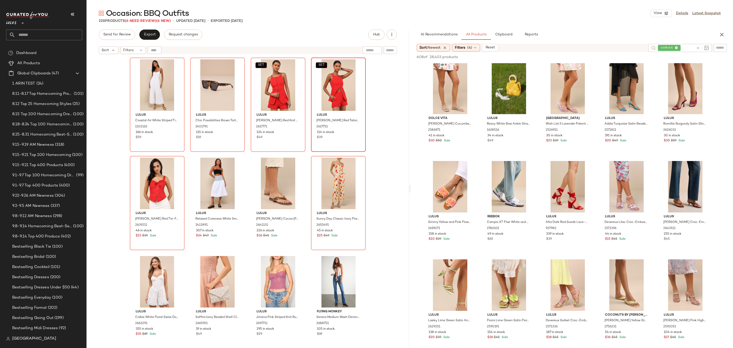
scroll to position [871, 0]
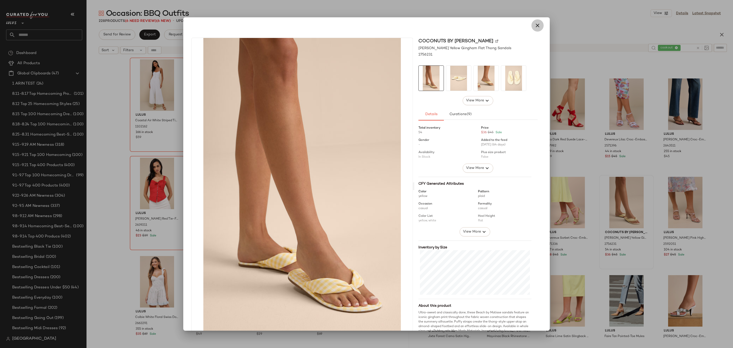
drag, startPoint x: 530, startPoint y: 25, endPoint x: 535, endPoint y: 34, distance: 9.9
click at [532, 25] on button "button" at bounding box center [538, 25] width 12 height 12
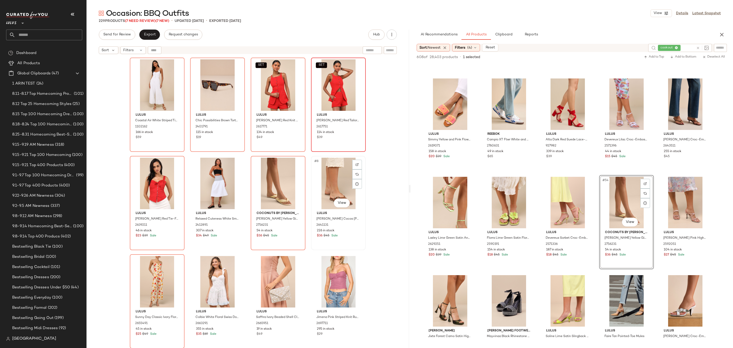
click at [326, 188] on div "#8 View" at bounding box center [338, 183] width 51 height 51
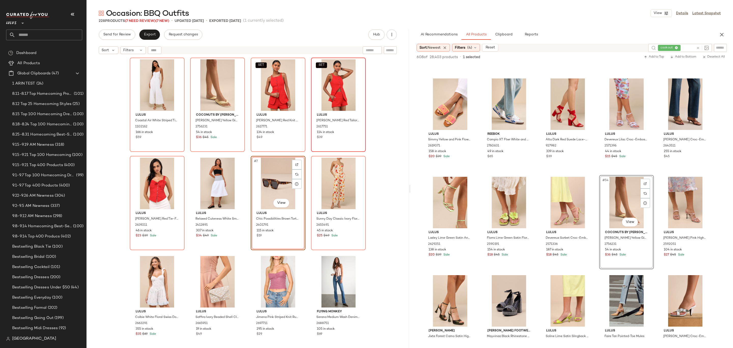
click at [306, 153] on div "Lulus Coastal Air White Striped Tie-Back Culotte Jumpsuit 1102162 166 in stock …" at bounding box center [248, 209] width 236 height 303
click at [468, 45] on div "Filters (4)" at bounding box center [466, 48] width 28 height 8
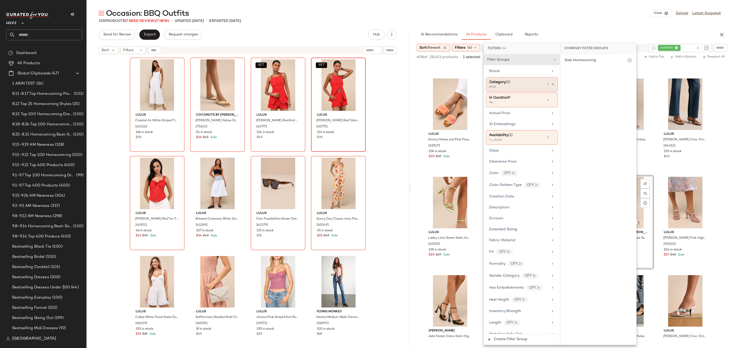
click at [503, 86] on div "shoe" at bounding box center [514, 87] width 51 height 5
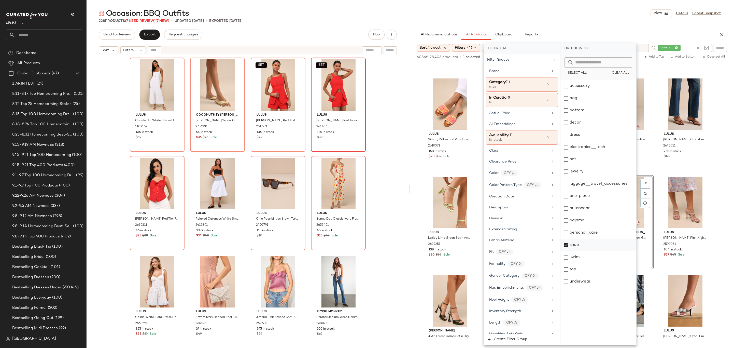
click at [576, 244] on div "shoe" at bounding box center [599, 245] width 76 height 12
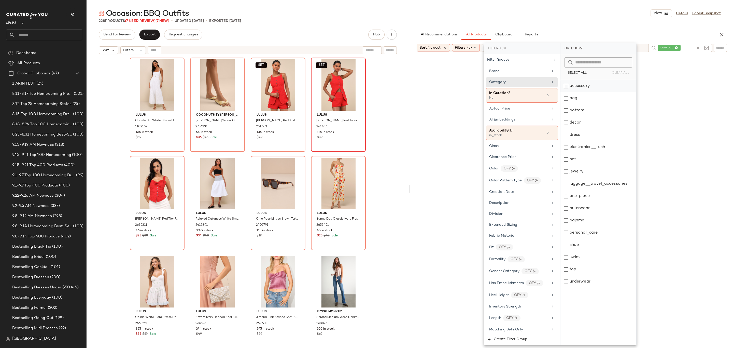
click at [584, 89] on div "accessory" at bounding box center [599, 86] width 76 height 12
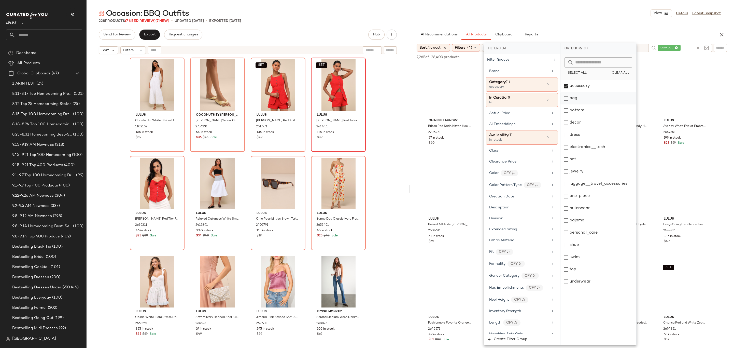
click at [579, 97] on div "bag" at bounding box center [599, 98] width 76 height 12
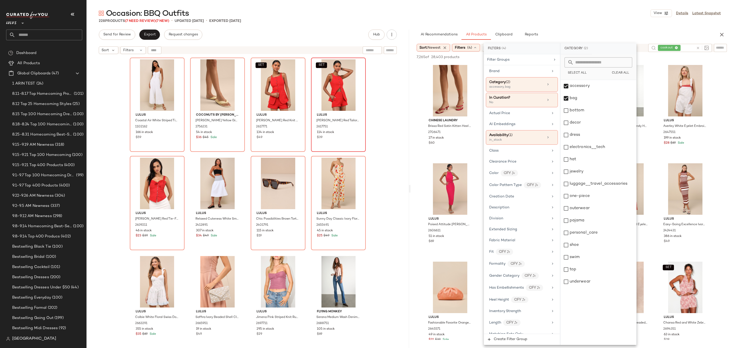
click at [580, 23] on div "228 Products (7 Need Review) (7 New) • updated [DATE] • Exported [DATE]" at bounding box center [410, 20] width 647 height 5
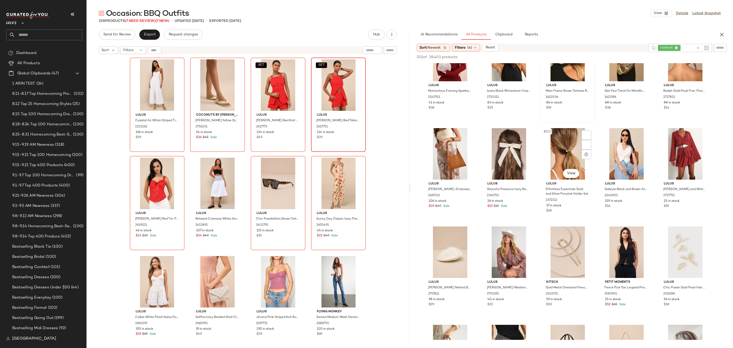
scroll to position [2189, 0]
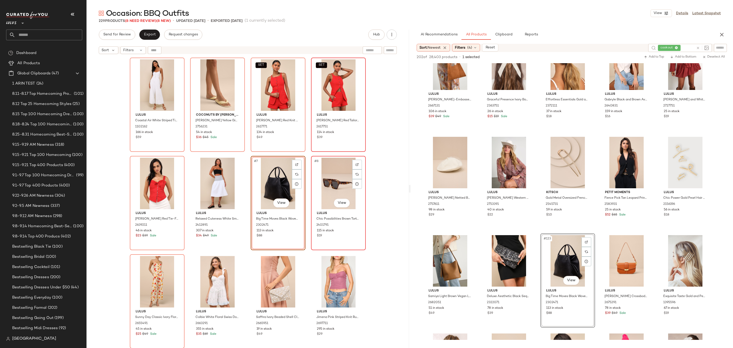
click at [337, 188] on div "#8 View" at bounding box center [338, 183] width 51 height 51
click at [259, 182] on div "#7 View" at bounding box center [278, 183] width 51 height 51
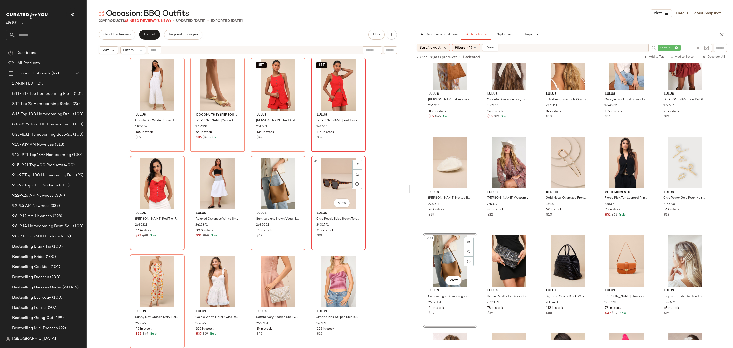
click at [321, 183] on div "#8 View" at bounding box center [338, 183] width 51 height 51
